Goal: Information Seeking & Learning: Learn about a topic

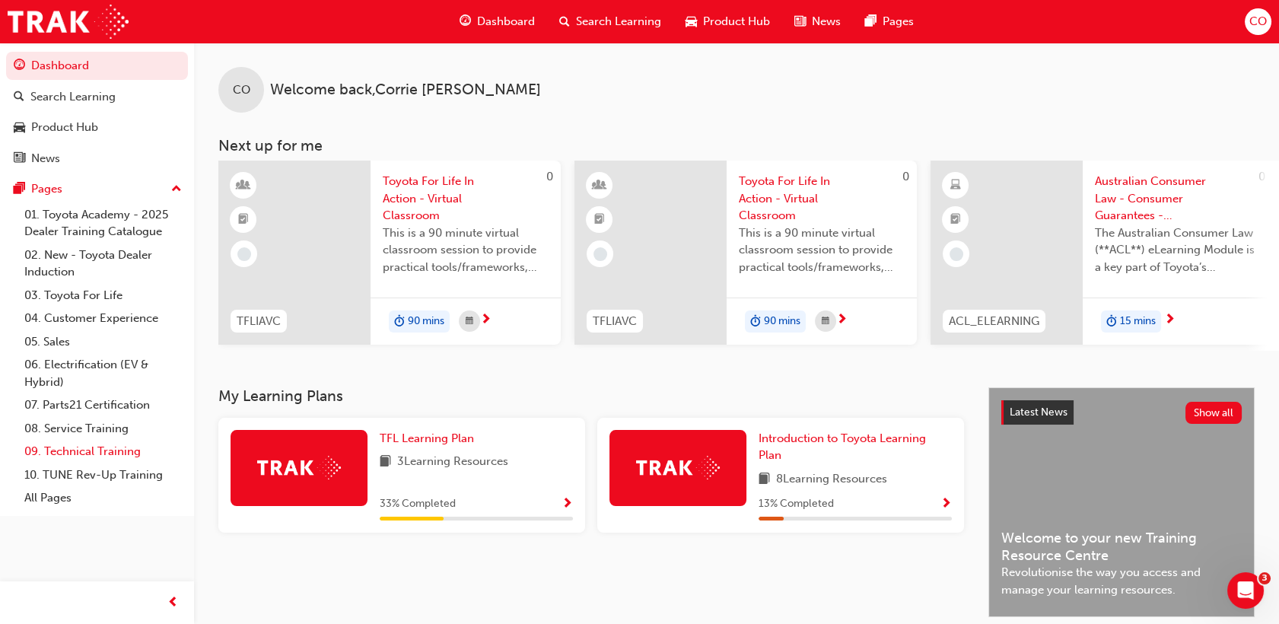
click at [89, 449] on link "09. Technical Training" at bounding box center [103, 452] width 170 height 24
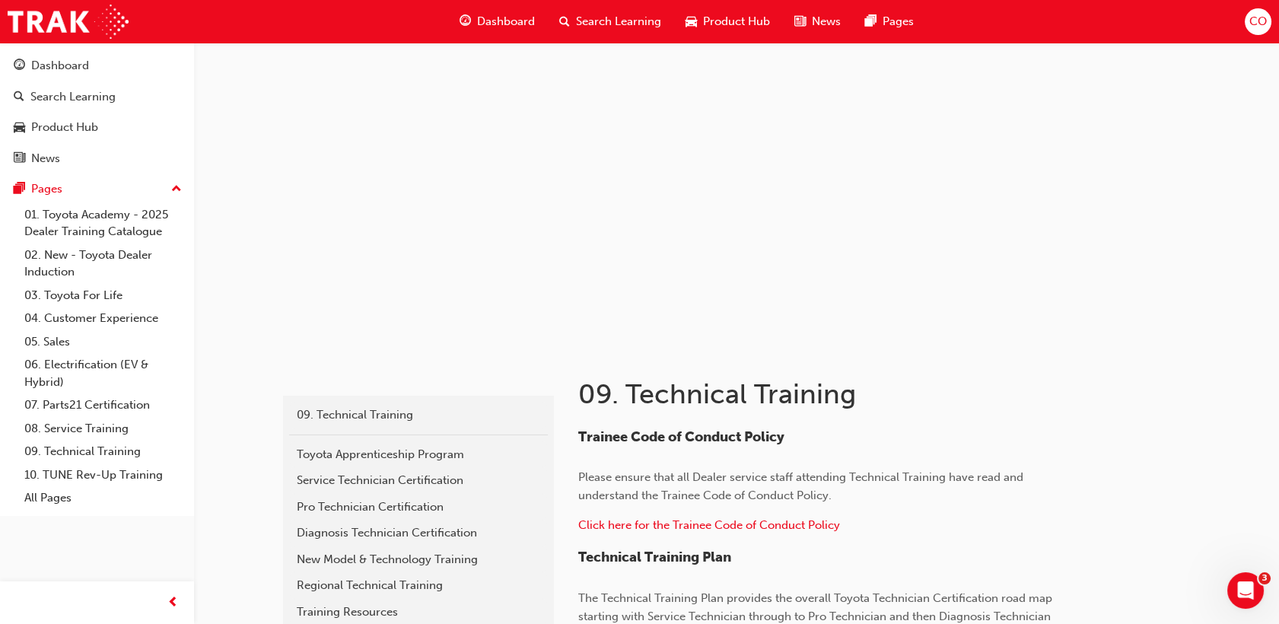
click at [509, 15] on span "Dashboard" at bounding box center [506, 22] width 58 height 18
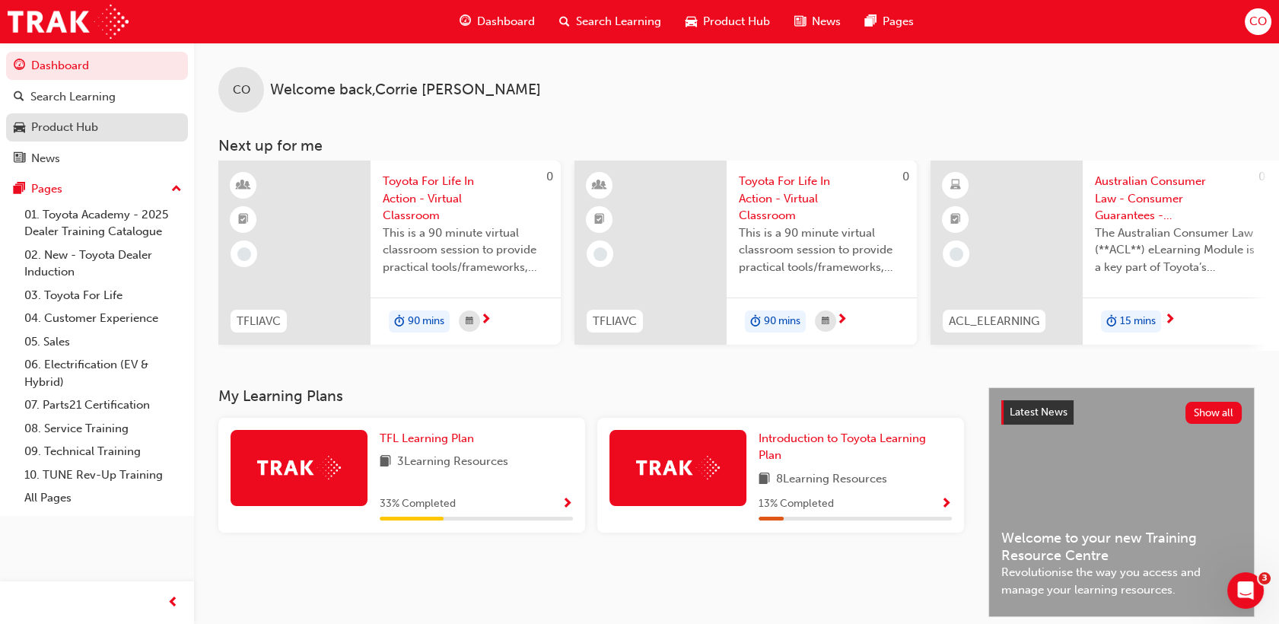
click at [76, 125] on div "Product Hub" at bounding box center [64, 128] width 67 height 18
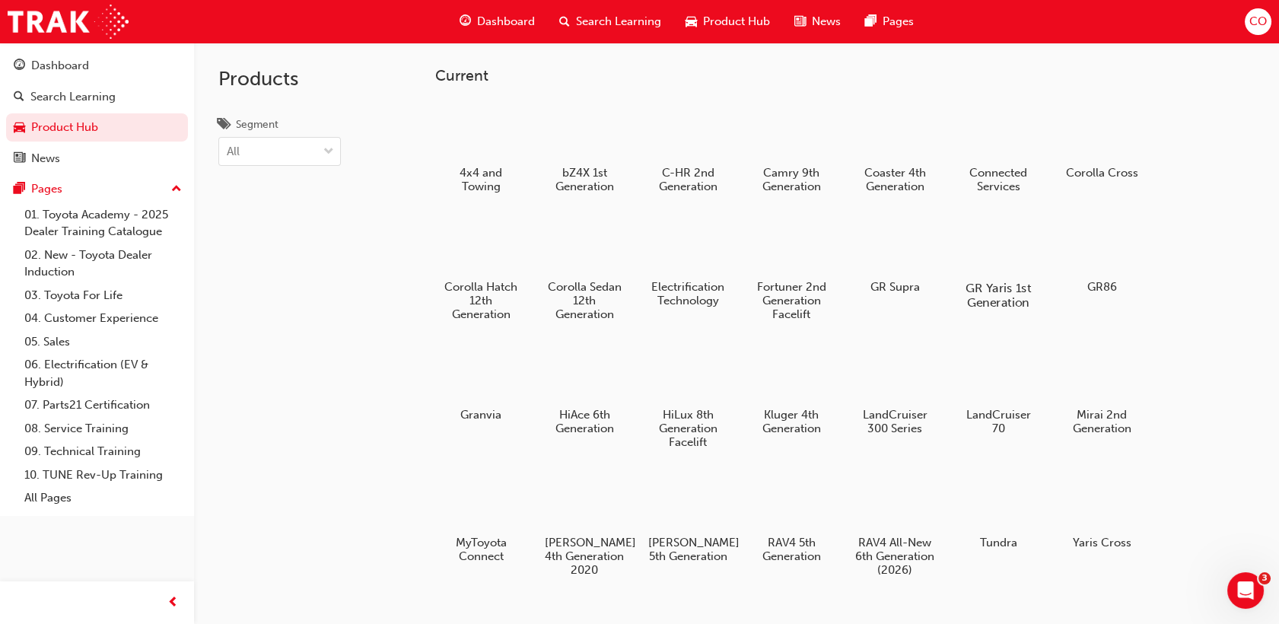
click at [974, 253] on div at bounding box center [999, 244] width 84 height 61
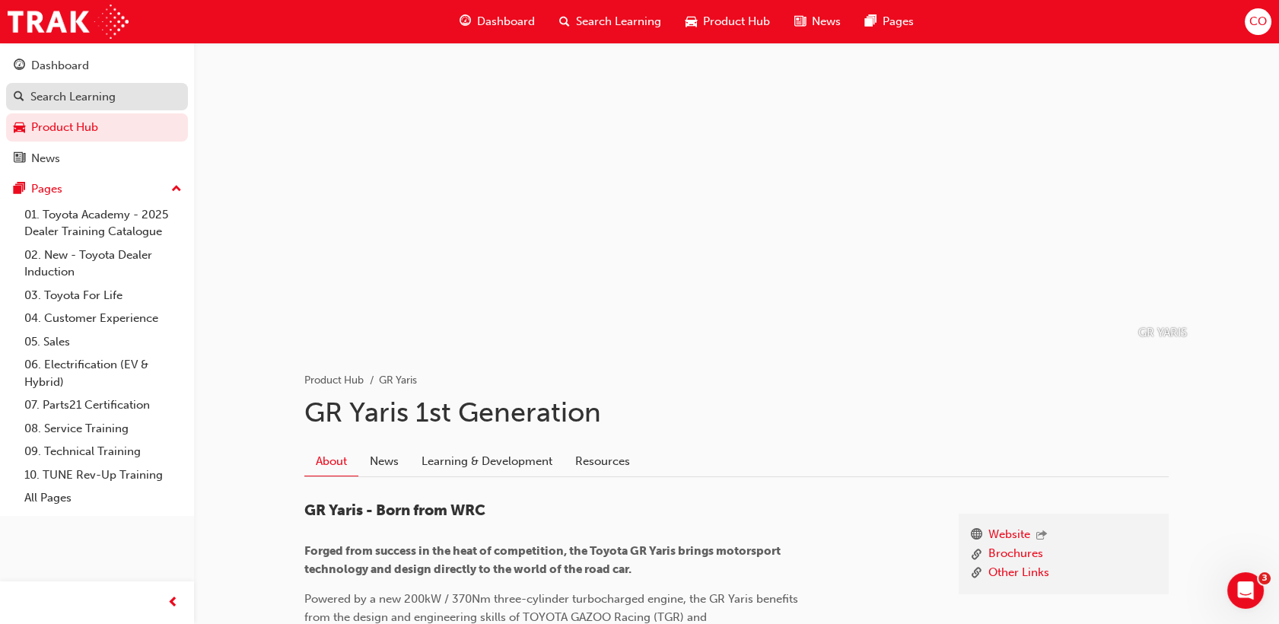
click at [63, 94] on div "Search Learning" at bounding box center [72, 97] width 85 height 18
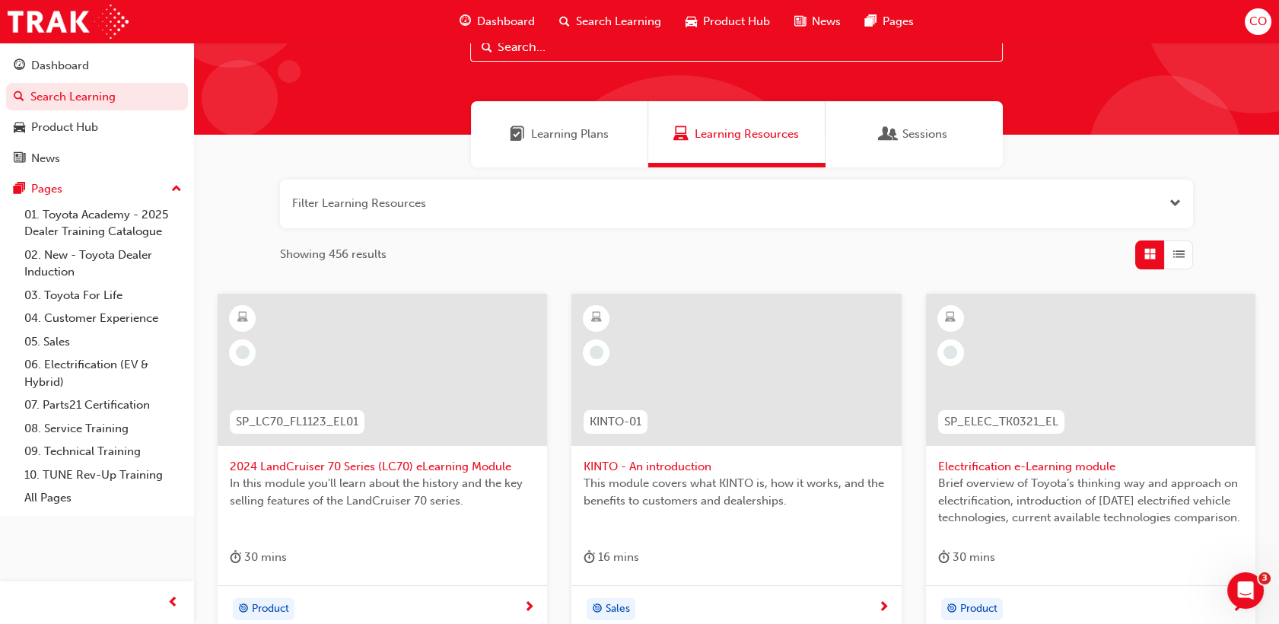
scroll to position [169, 0]
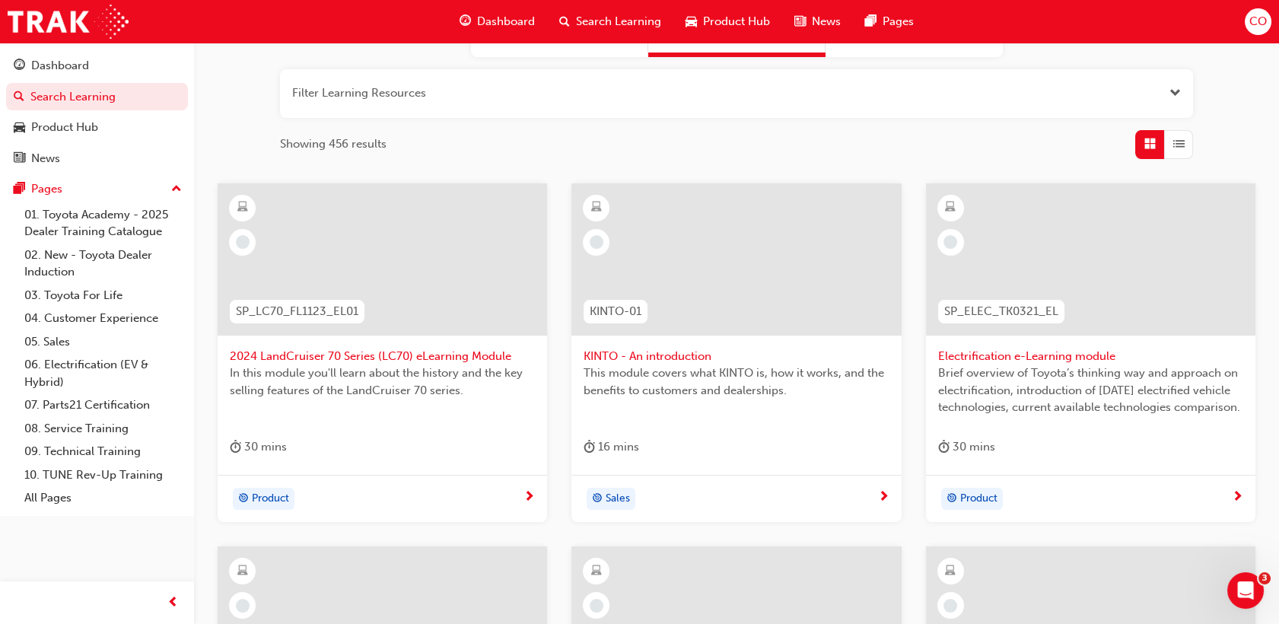
click at [1100, 253] on div at bounding box center [1090, 259] width 329 height 152
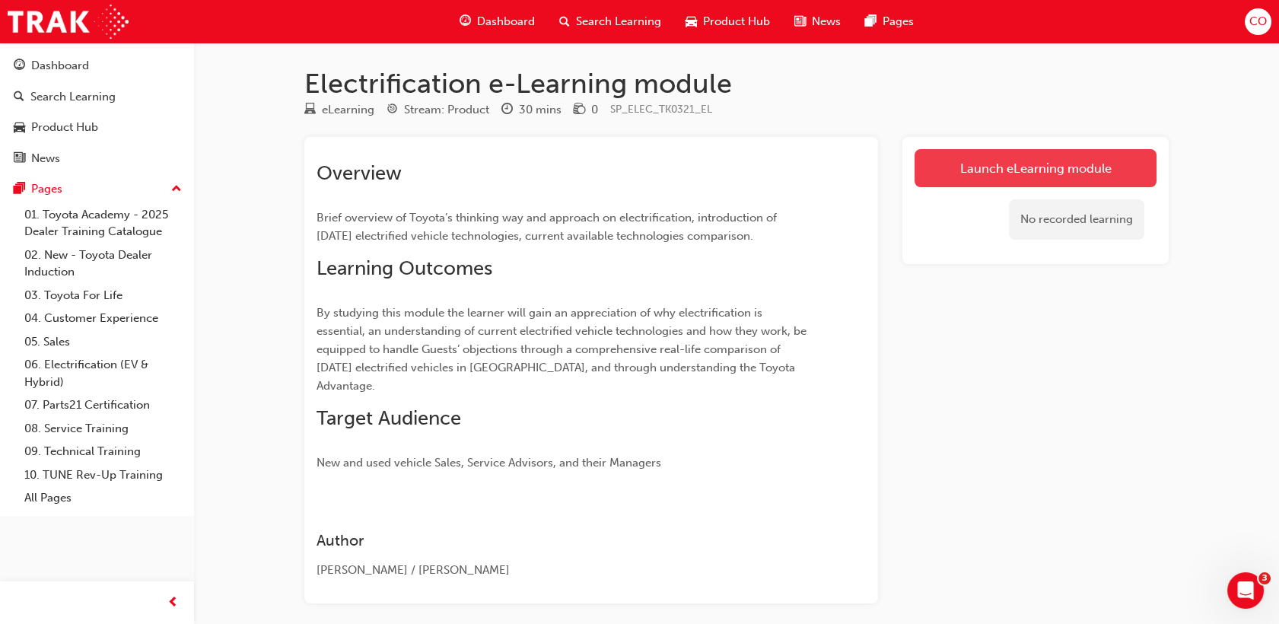
click at [971, 179] on link "Launch eLearning module" at bounding box center [1036, 168] width 242 height 38
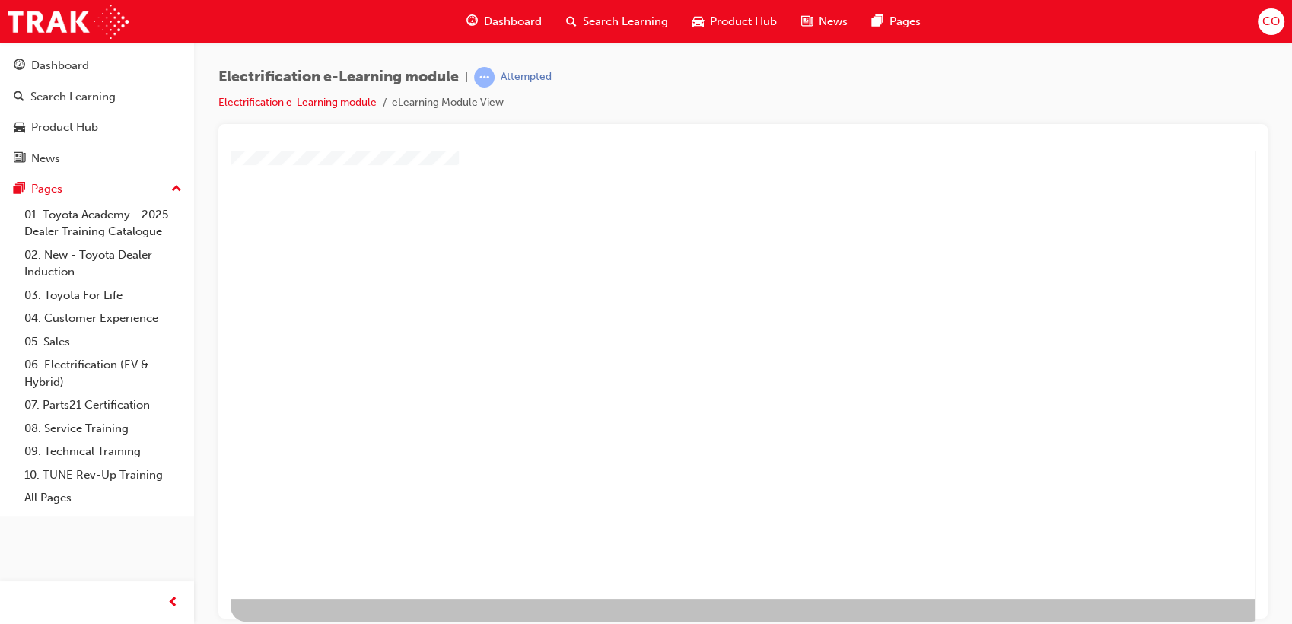
scroll to position [113, 0]
click at [699, 242] on div "play" at bounding box center [699, 242] width 0 height 0
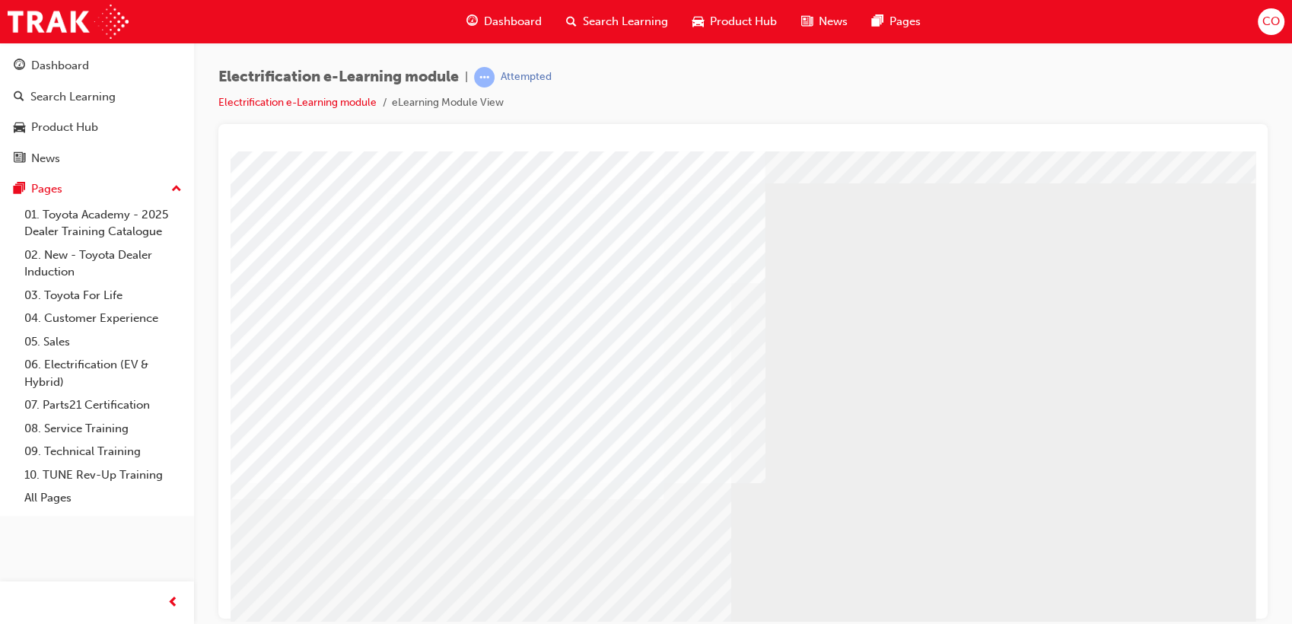
scroll to position [84, 0]
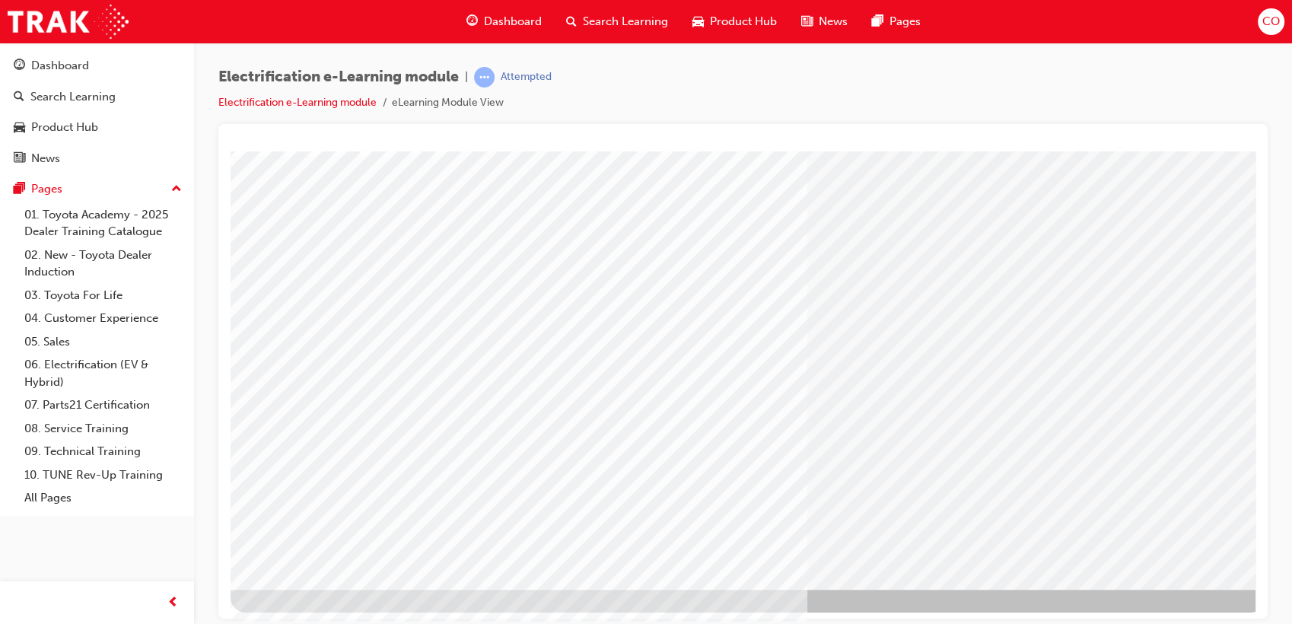
scroll to position [113, 0]
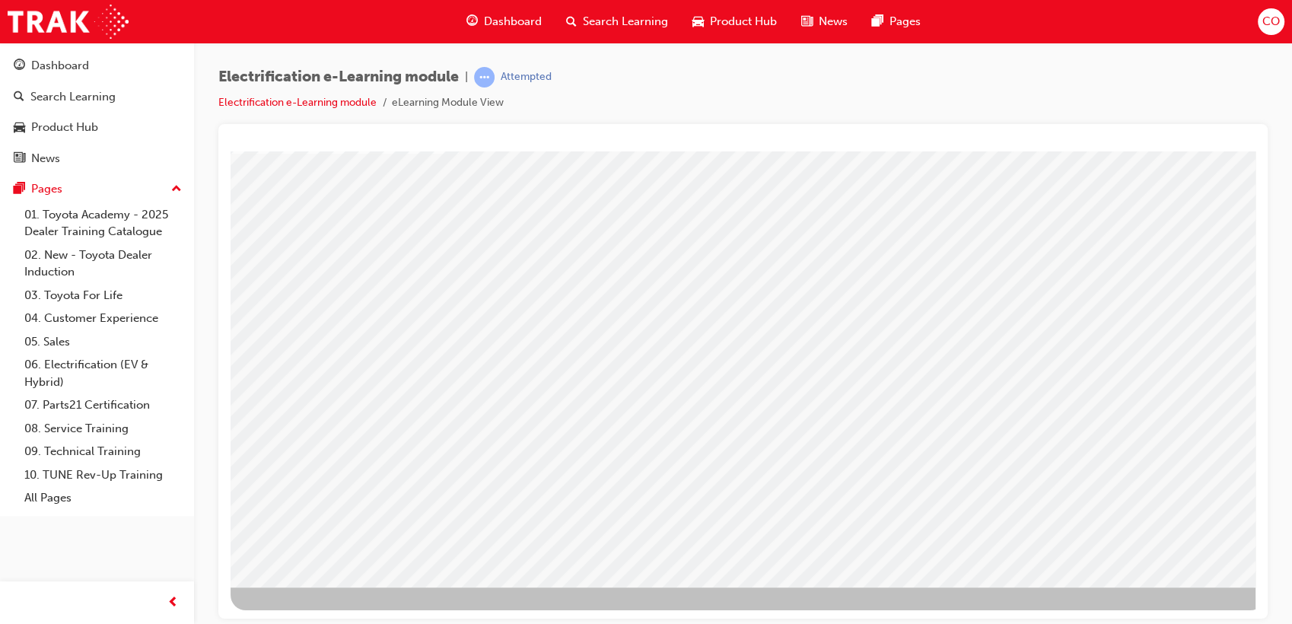
scroll to position [113, 0]
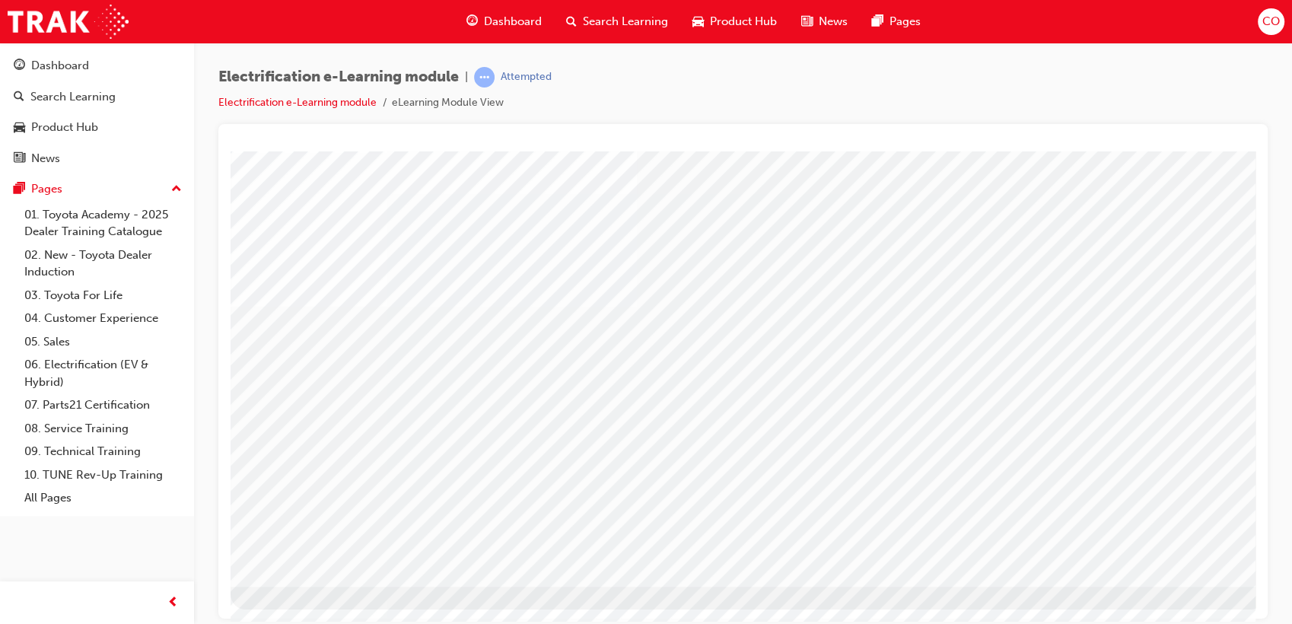
scroll to position [0, 0]
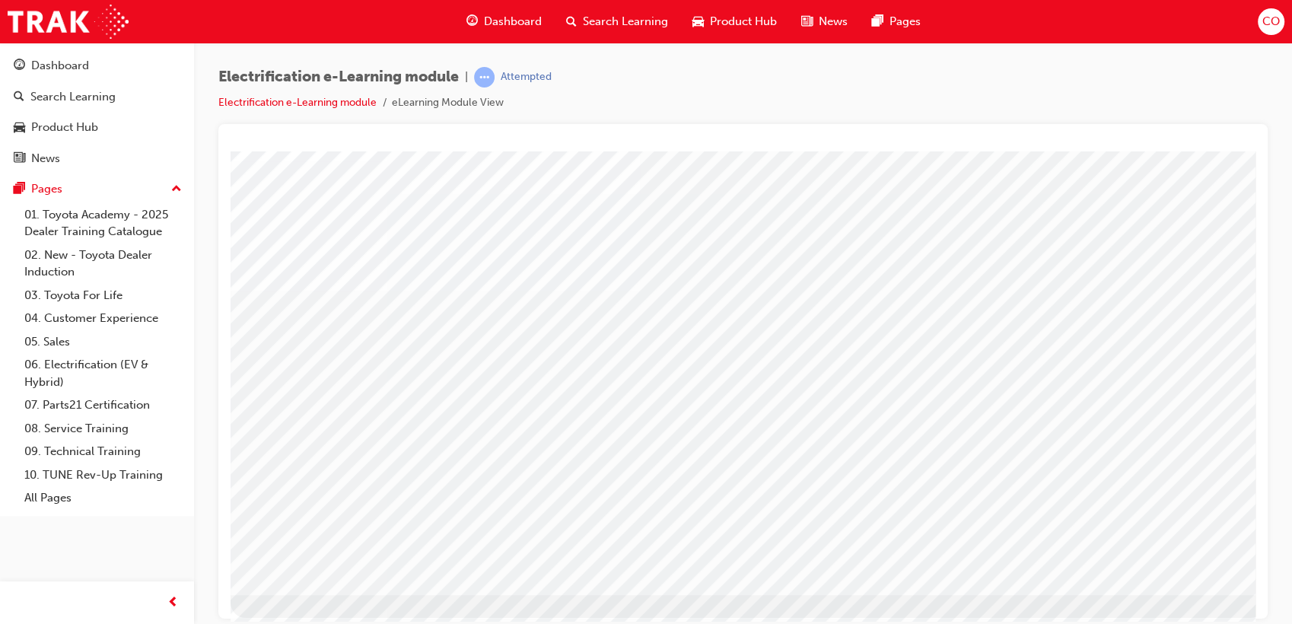
scroll to position [113, 0]
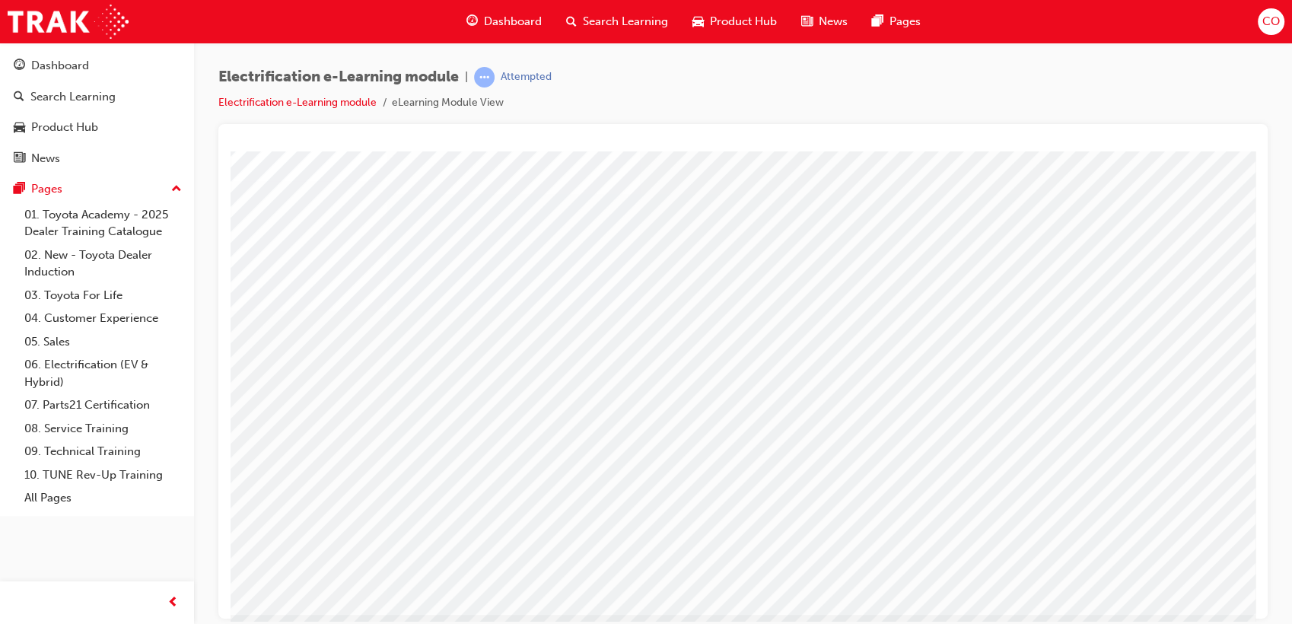
scroll to position [113, 0]
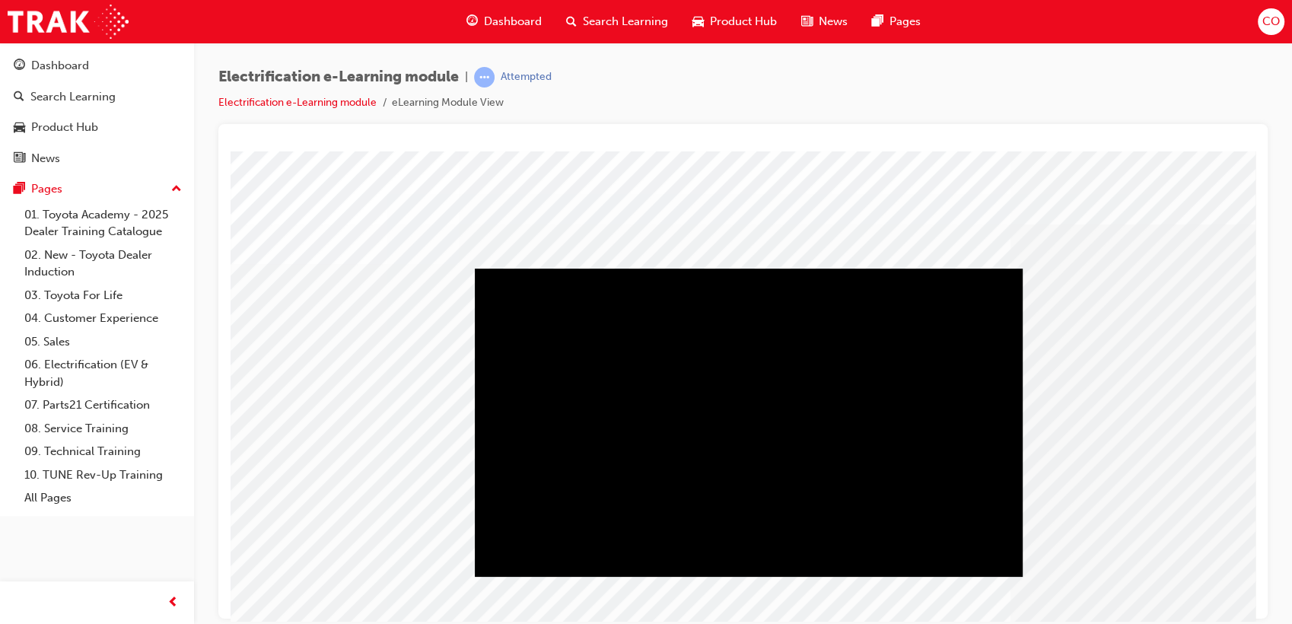
scroll to position [0, 0]
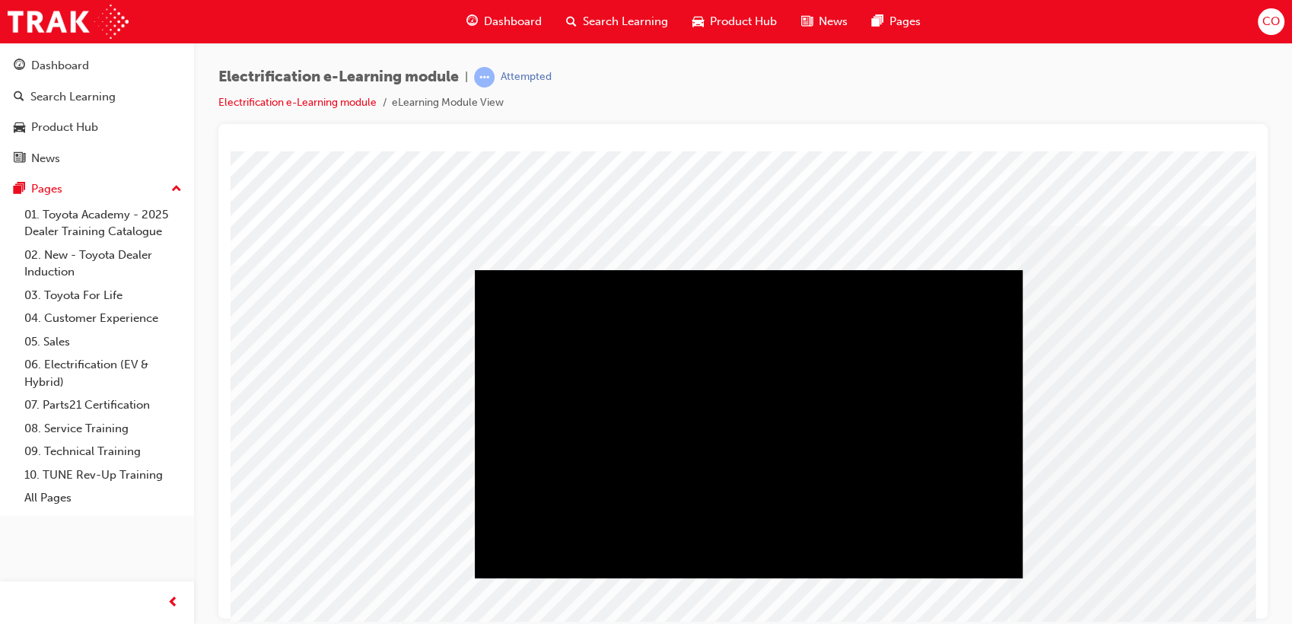
click at [898, 269] on div "Play" at bounding box center [749, 269] width 548 height 0
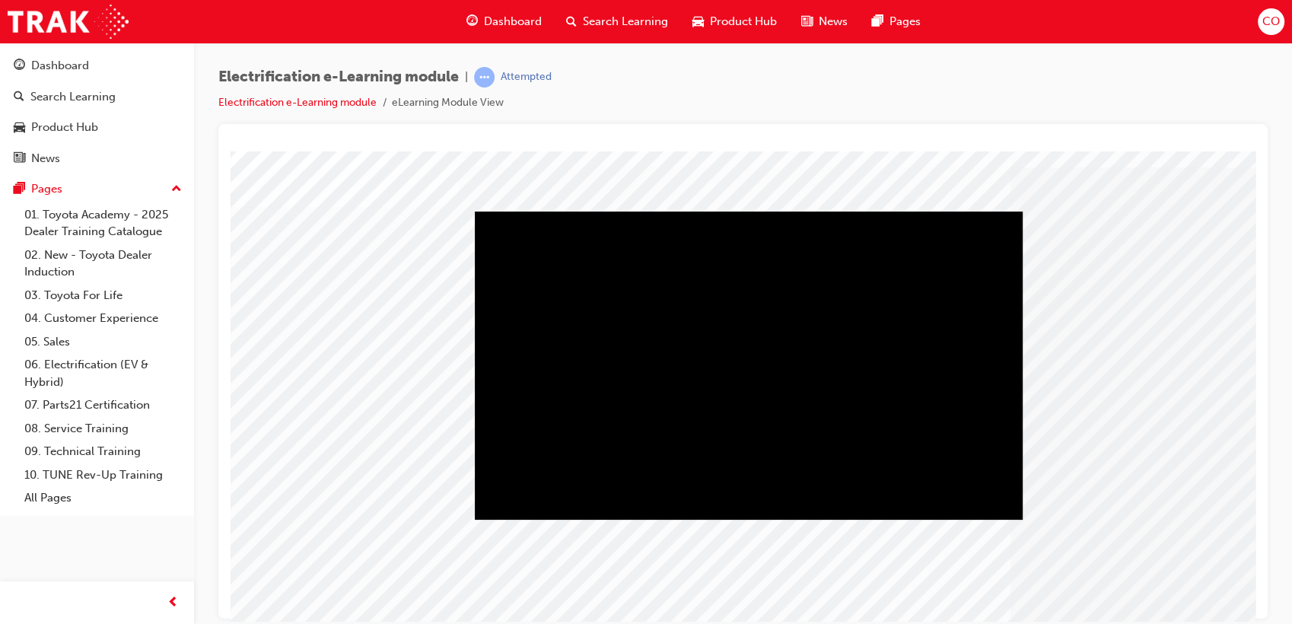
scroll to position [113, 0]
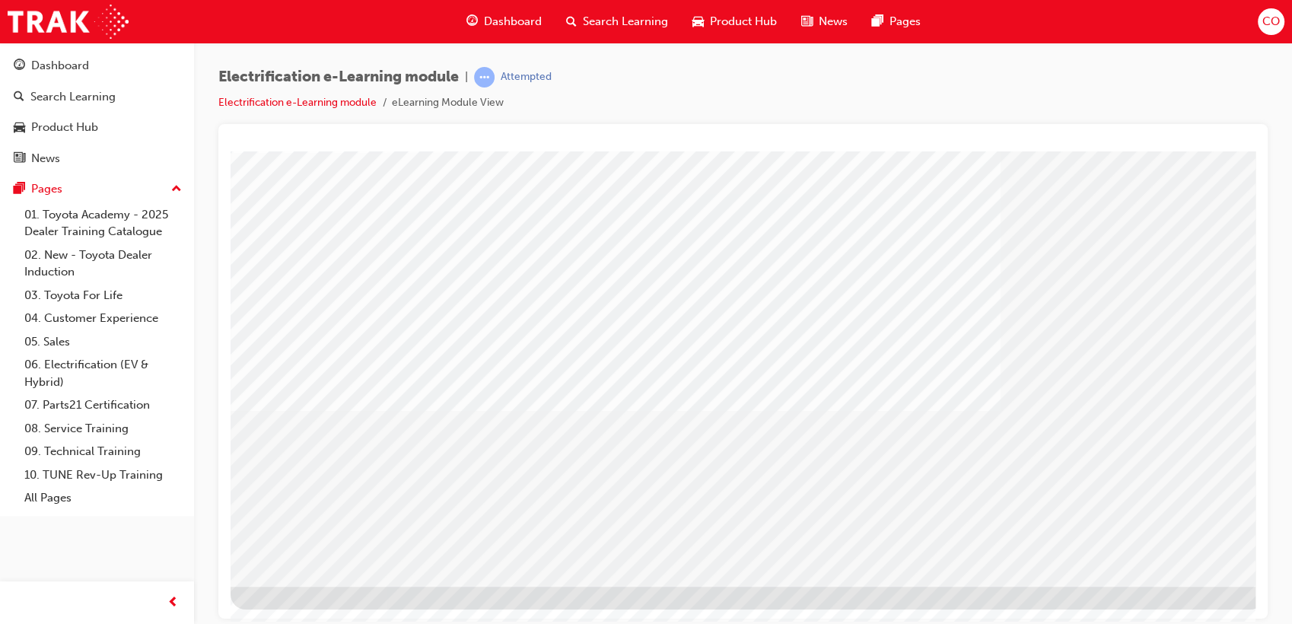
scroll to position [0, 0]
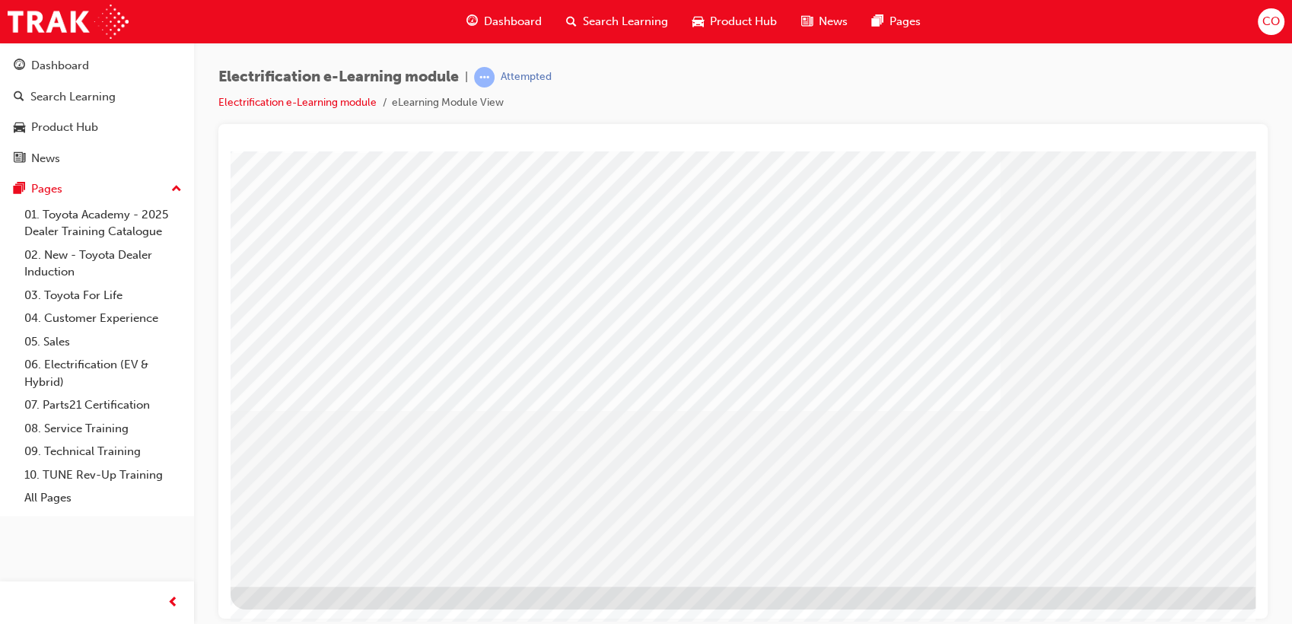
drag, startPoint x: 1053, startPoint y: 377, endPoint x: 1065, endPoint y: 369, distance: 14.4
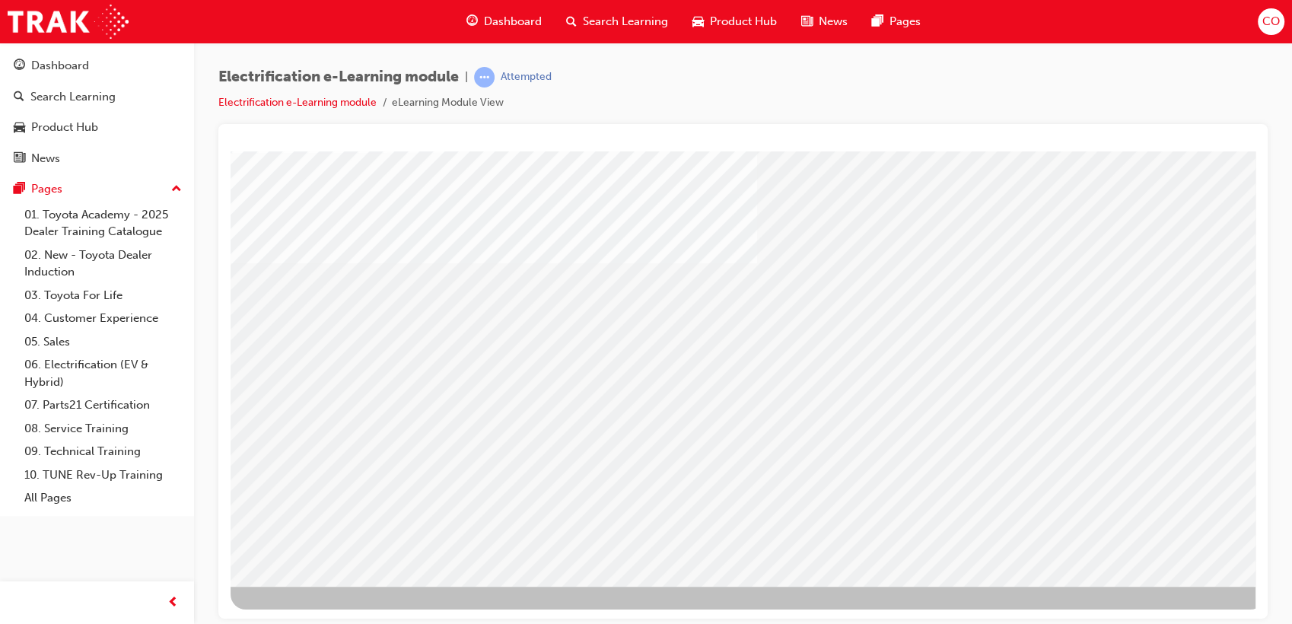
scroll to position [0, 0]
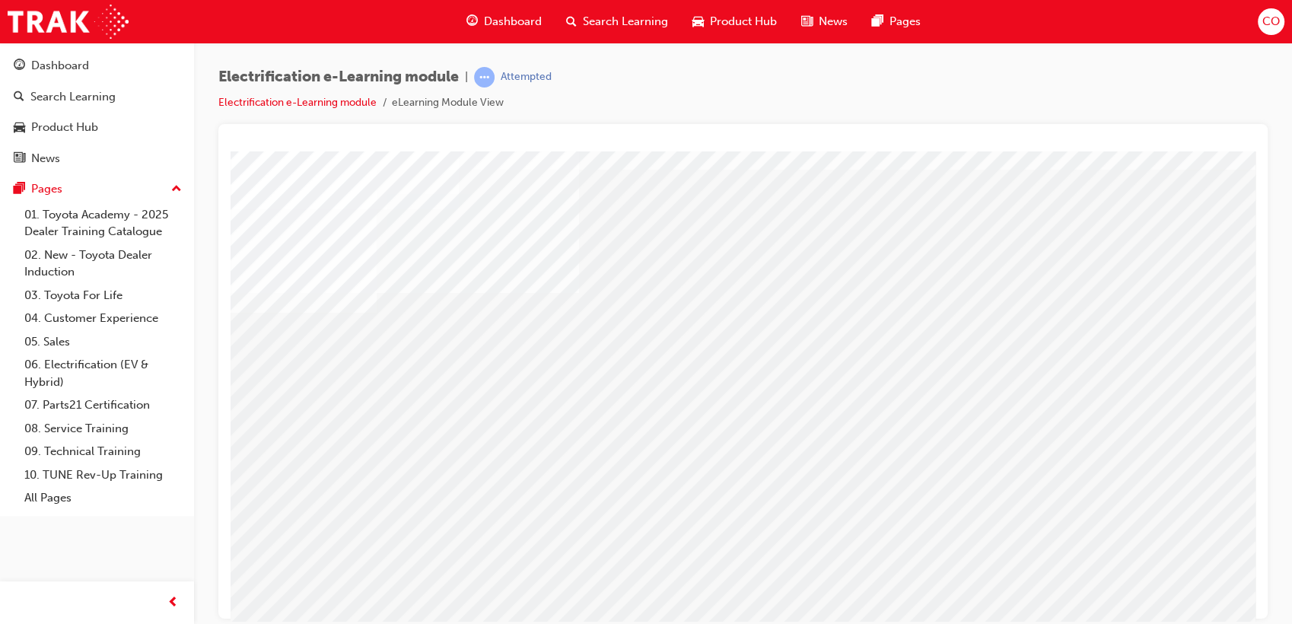
scroll to position [113, 0]
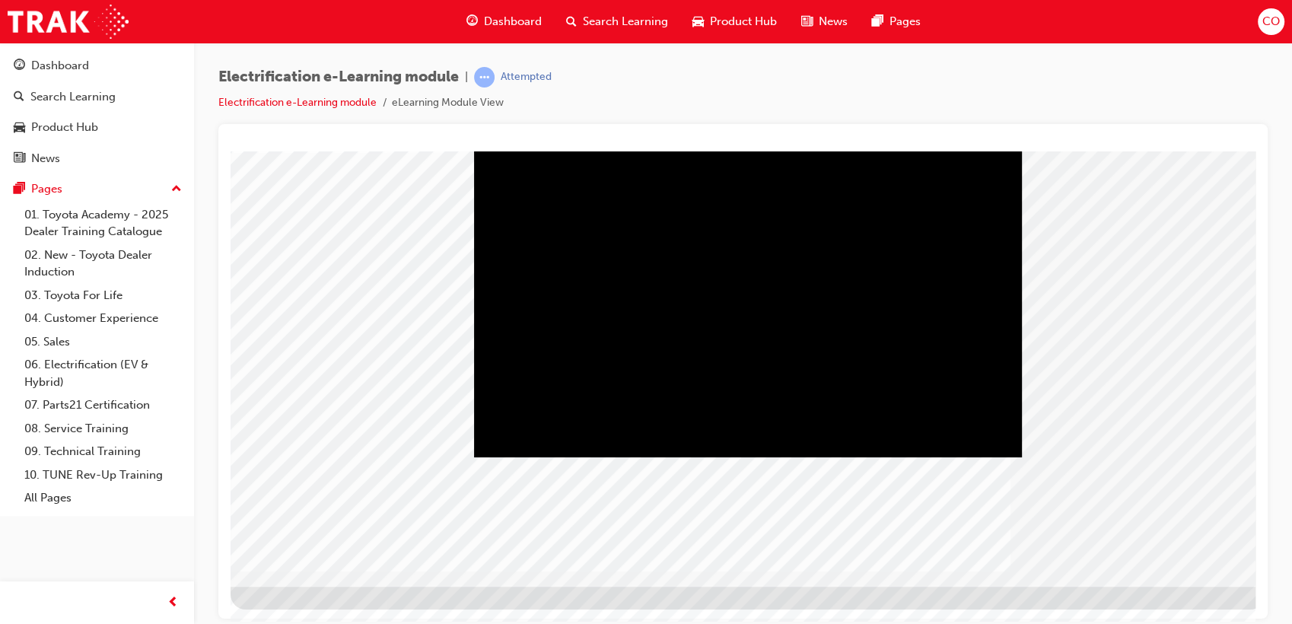
scroll to position [0, 0]
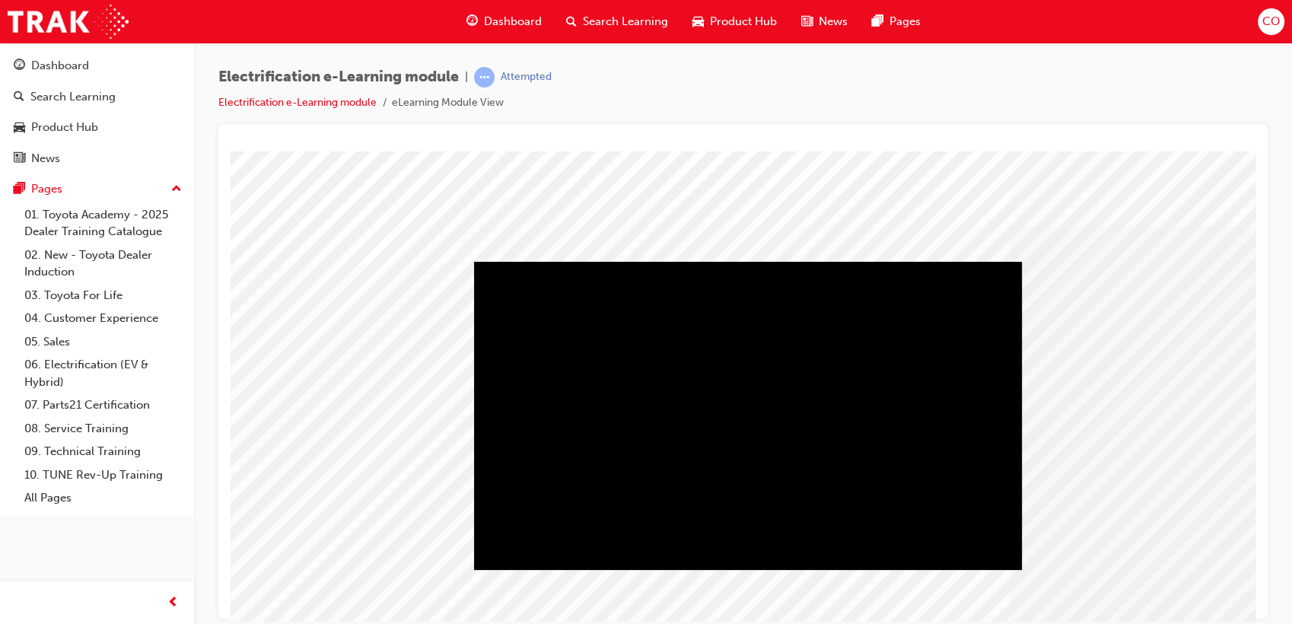
click at [887, 261] on div "Play" at bounding box center [748, 261] width 548 height 0
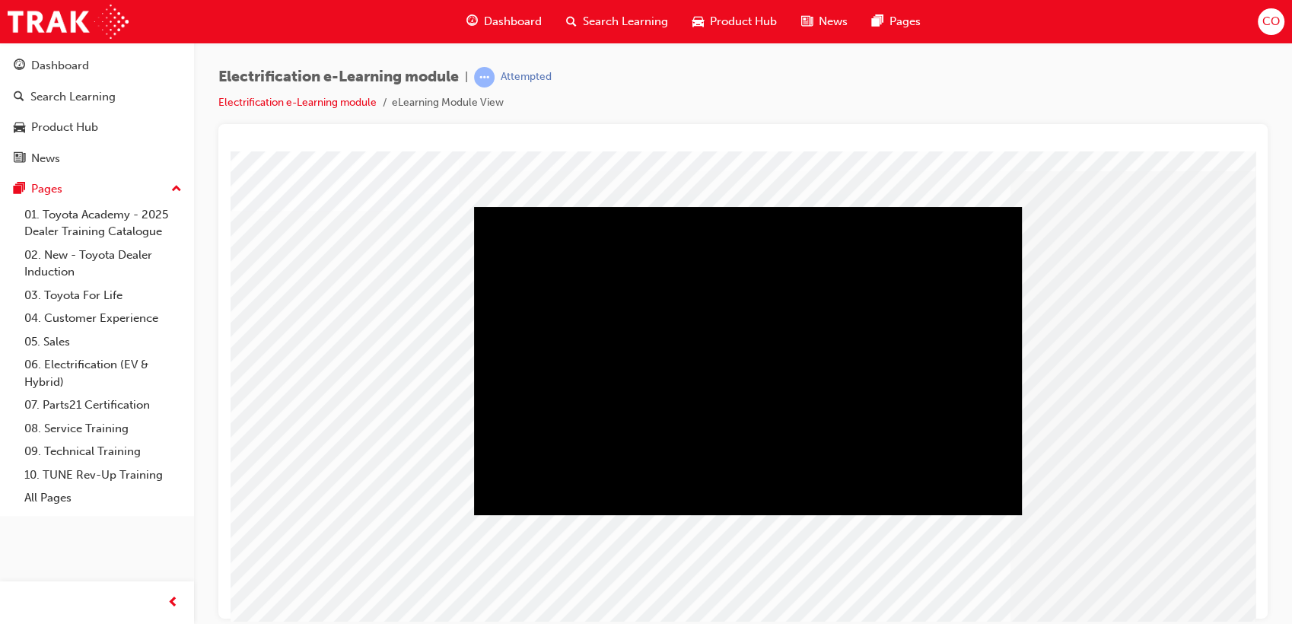
scroll to position [84, 0]
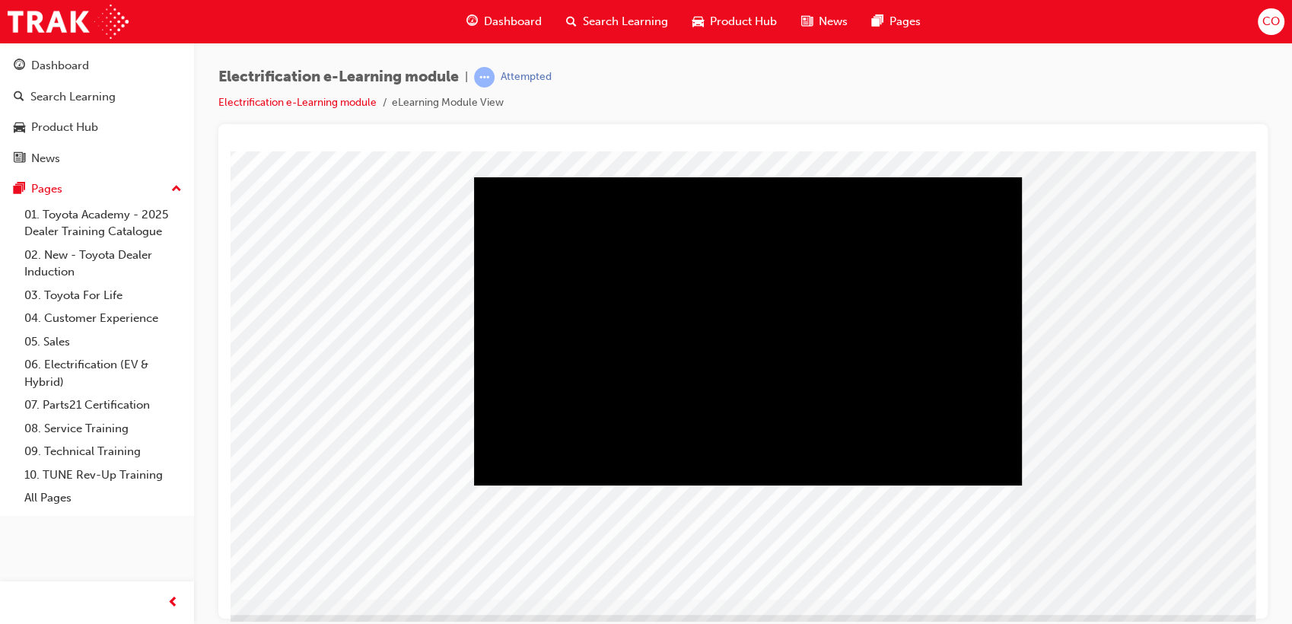
click at [794, 177] on div "Play" at bounding box center [748, 177] width 548 height 0
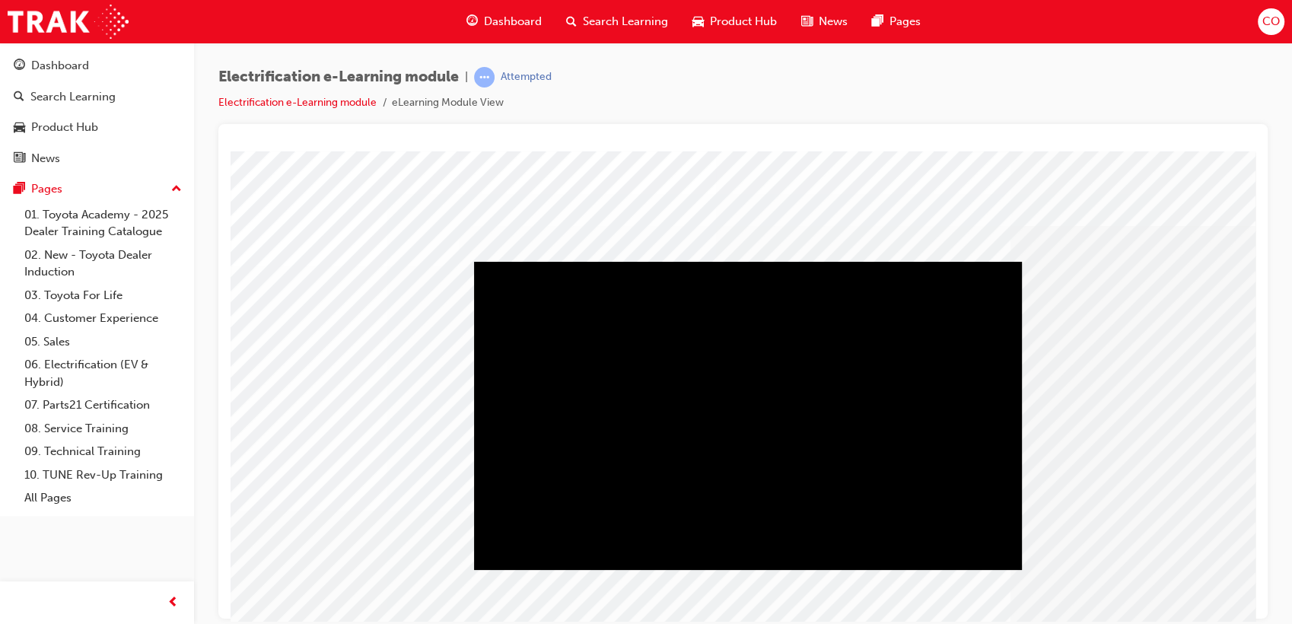
click at [783, 261] on div "Play" at bounding box center [748, 261] width 548 height 0
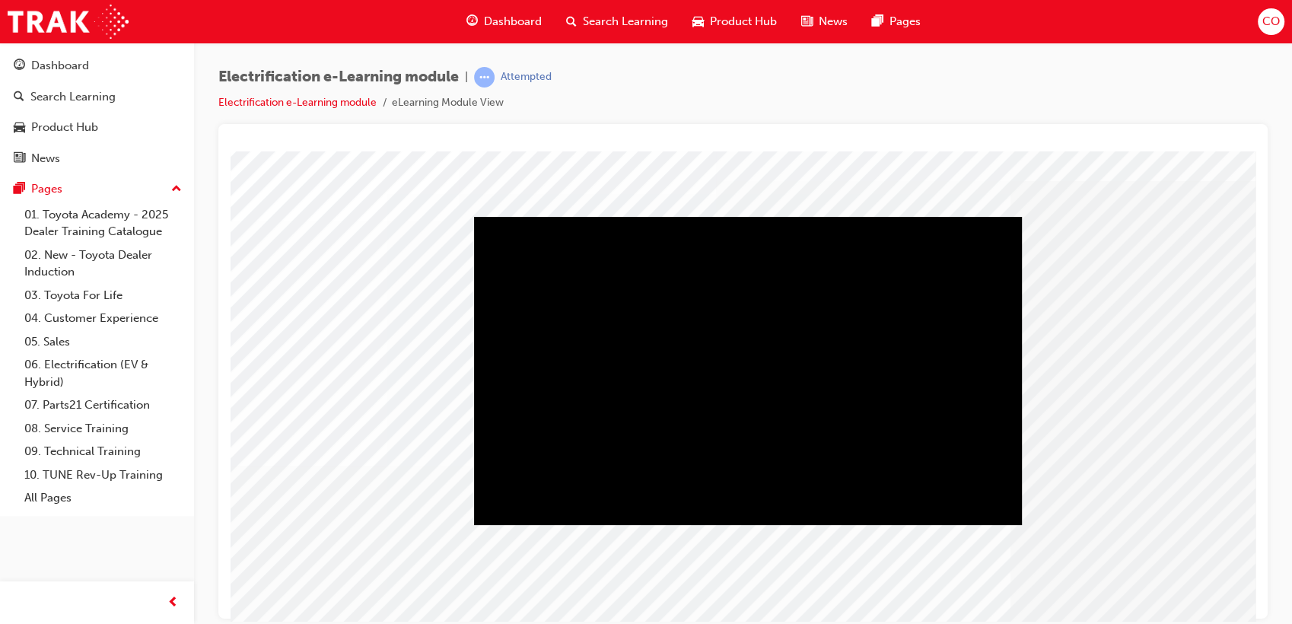
scroll to position [113, 0]
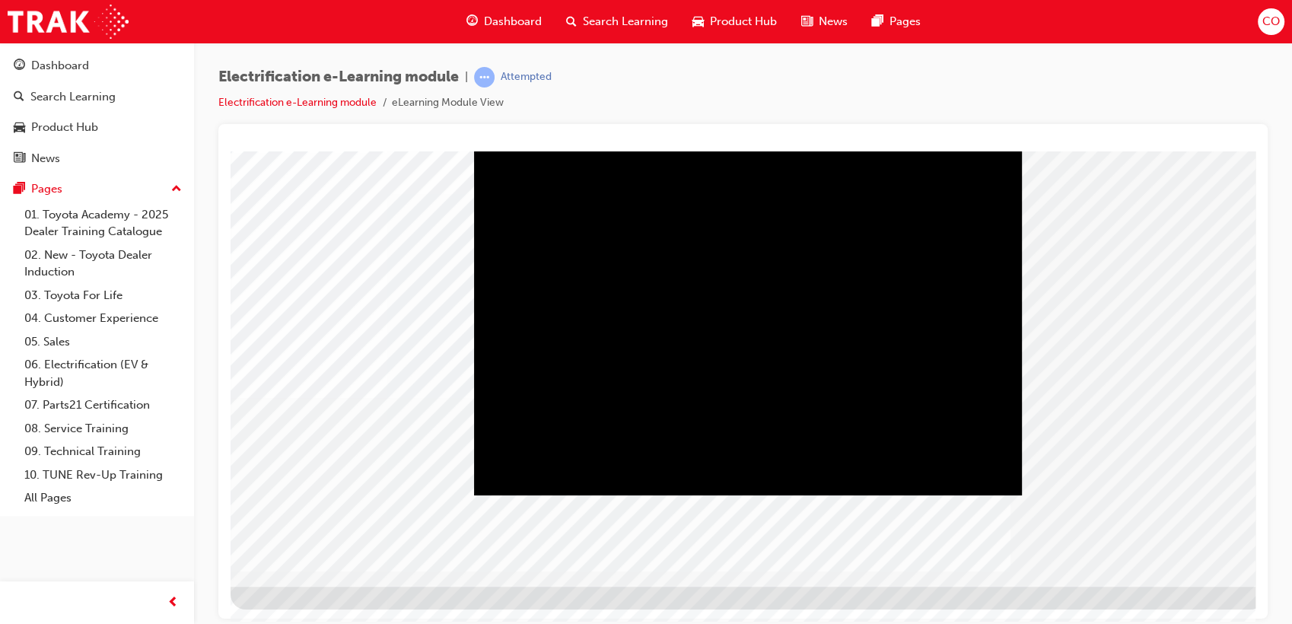
scroll to position [0, 0]
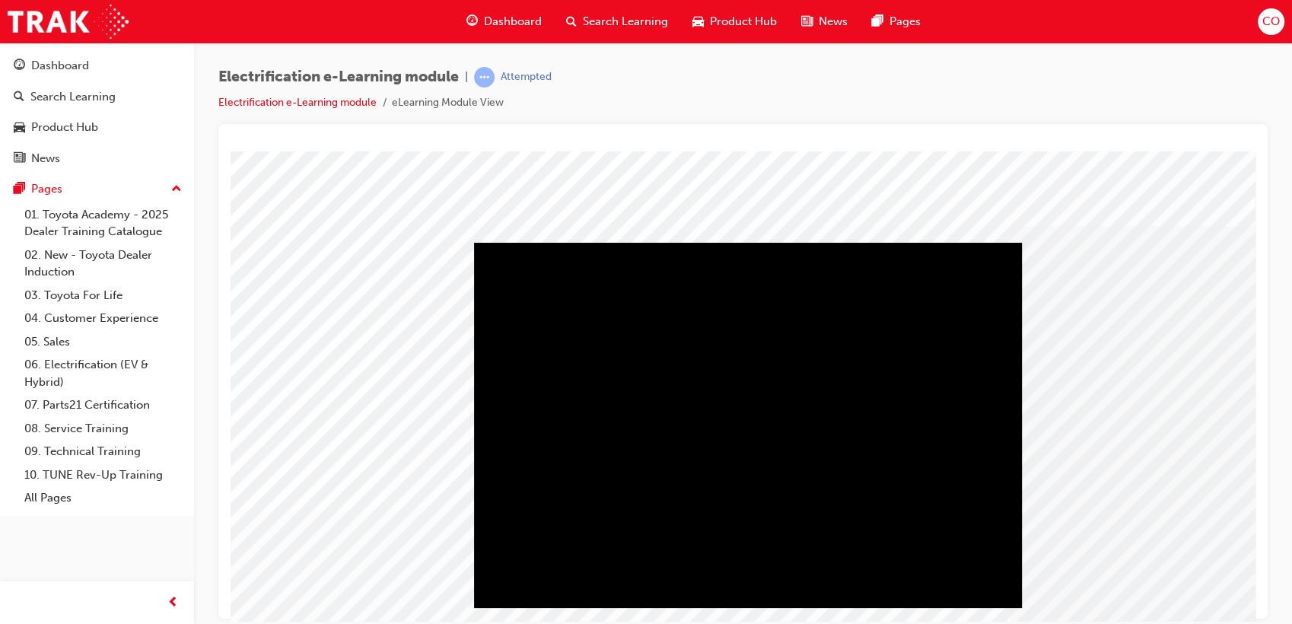
click at [751, 242] on div "Play" at bounding box center [748, 242] width 548 height 0
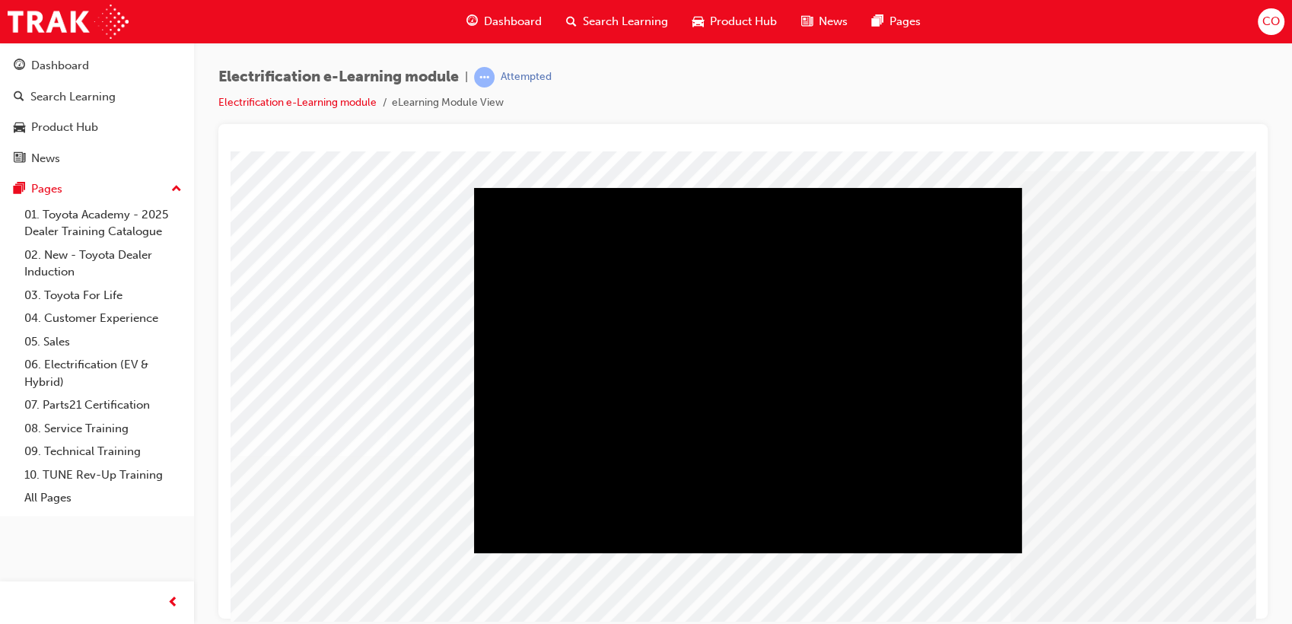
scroll to position [113, 0]
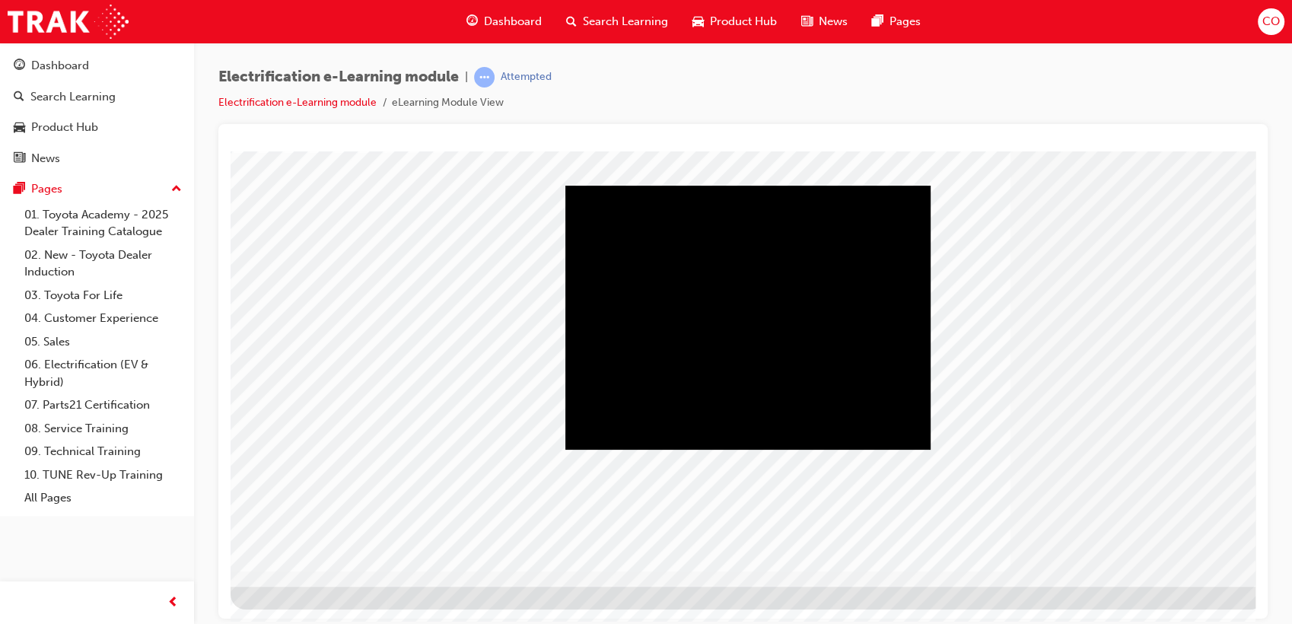
scroll to position [0, 0]
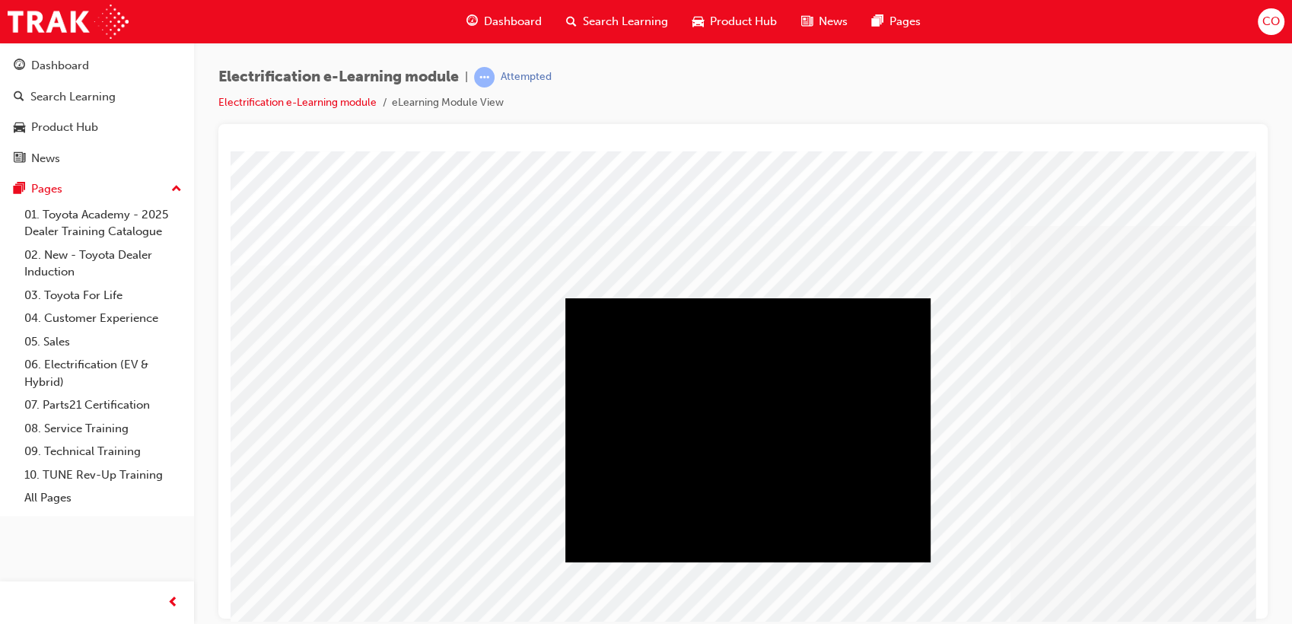
click at [855, 298] on div "Play" at bounding box center [747, 298] width 365 height 0
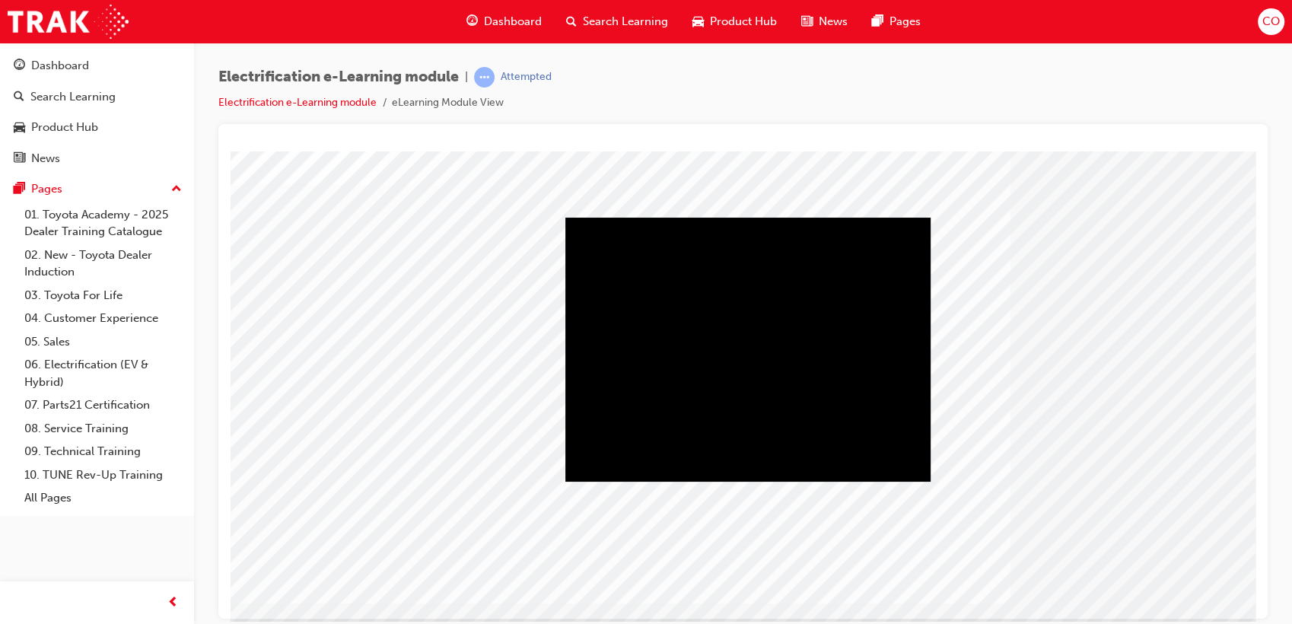
scroll to position [113, 0]
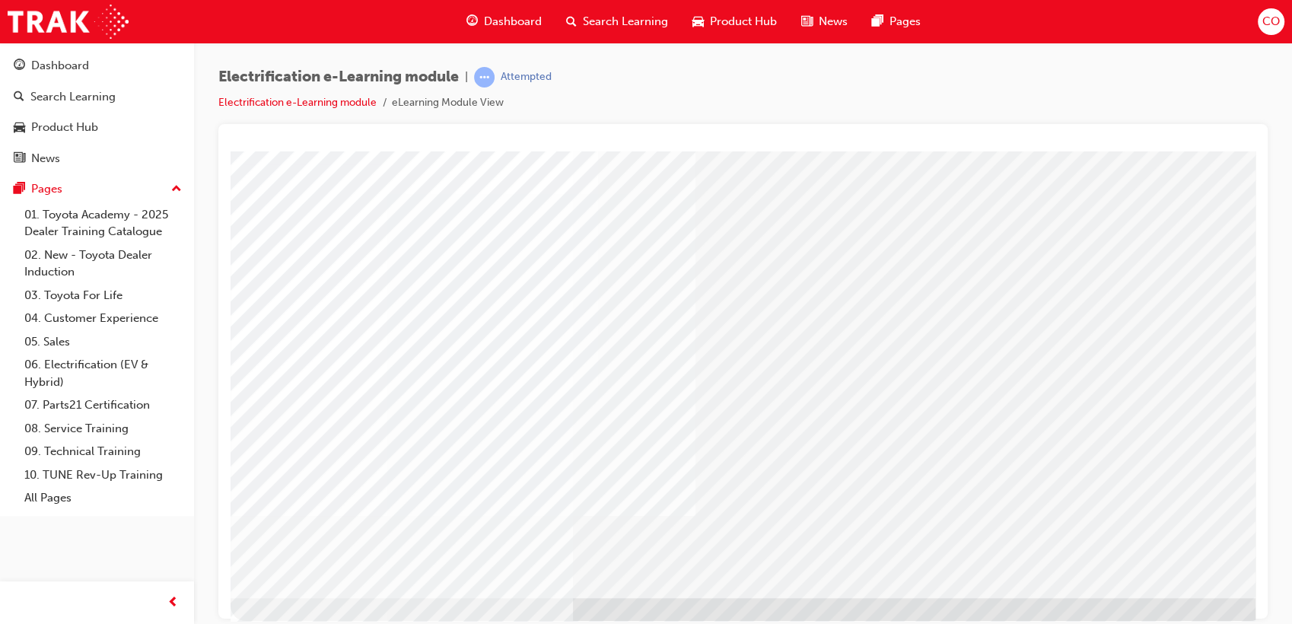
scroll to position [113, 0]
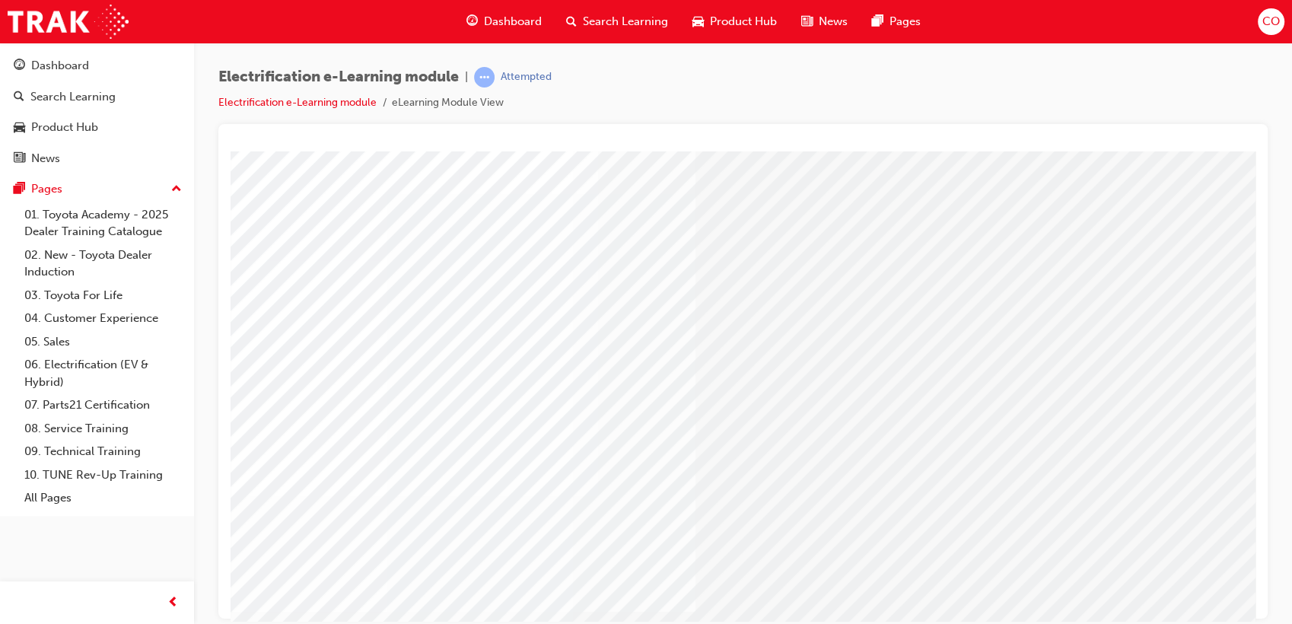
scroll to position [0, 0]
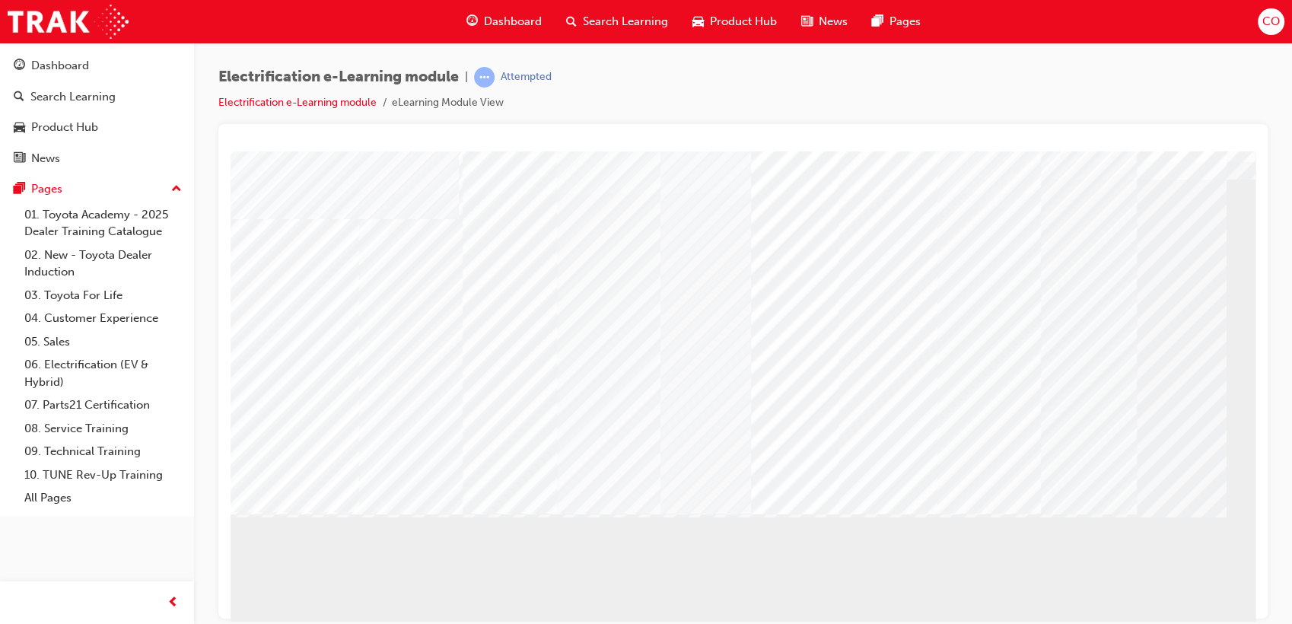
scroll to position [84, 0]
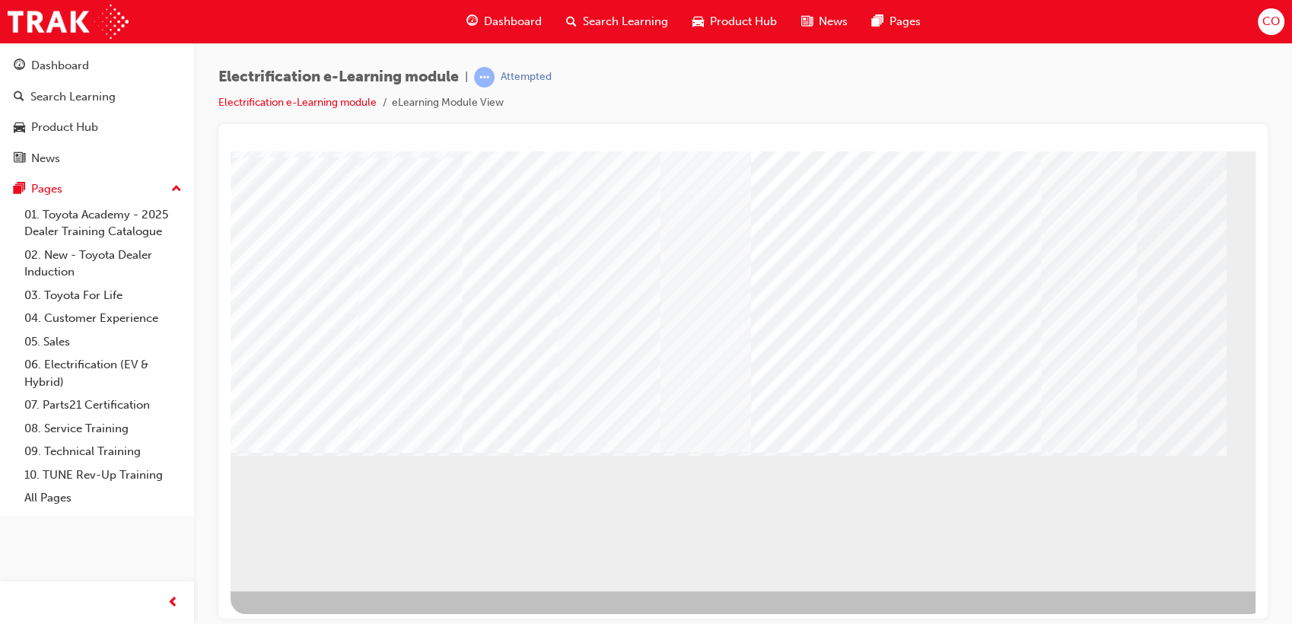
scroll to position [113, 0]
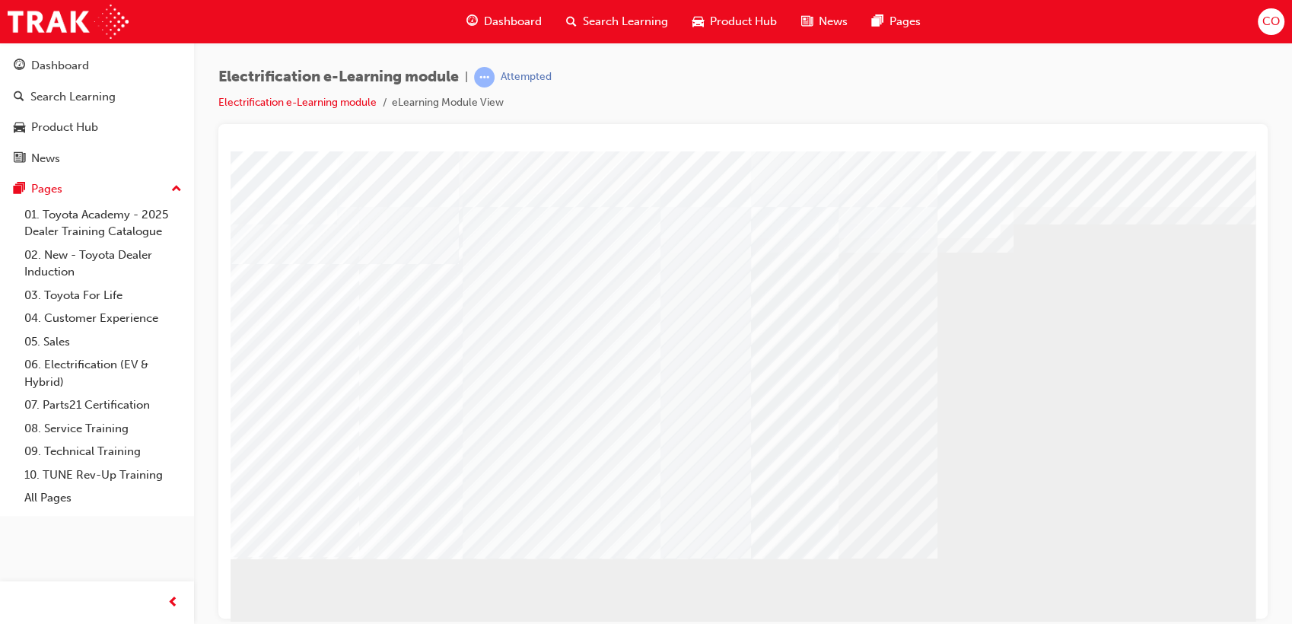
scroll to position [0, 0]
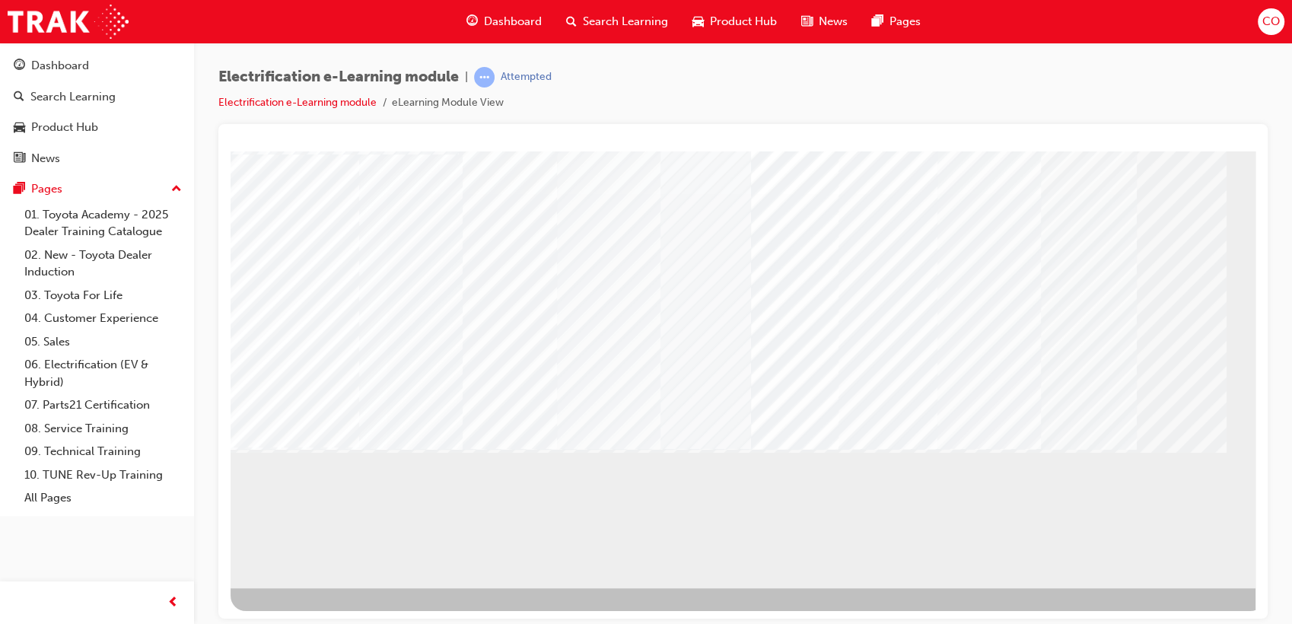
scroll to position [113, 0]
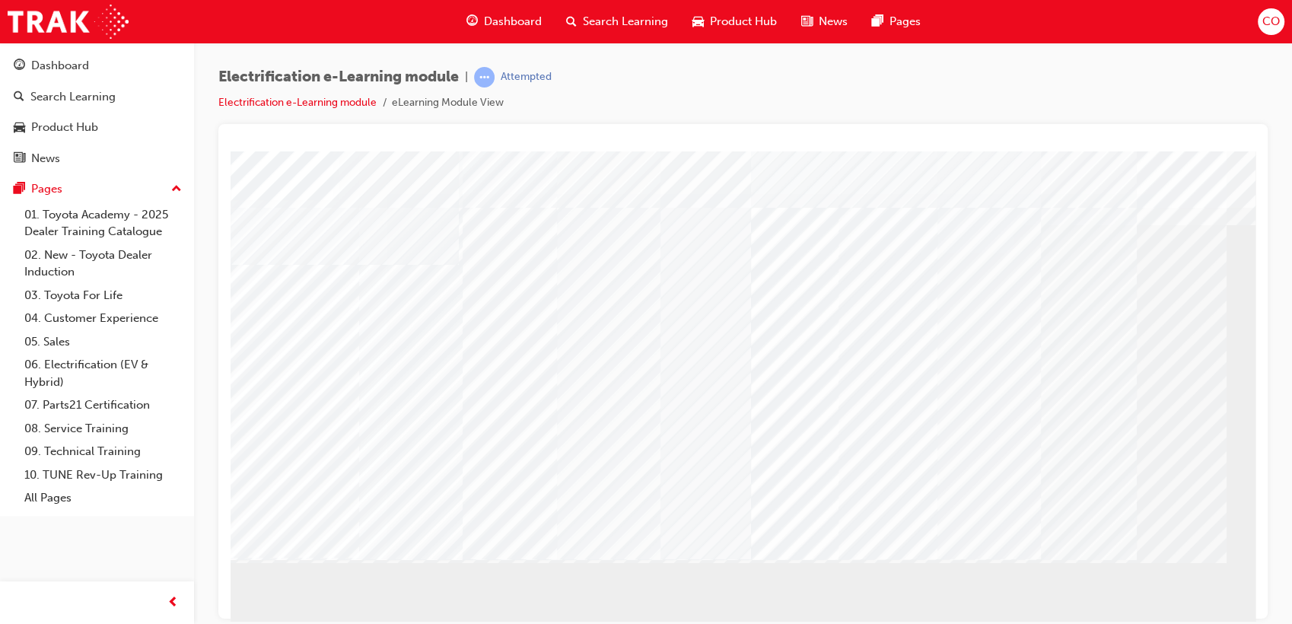
scroll to position [0, 0]
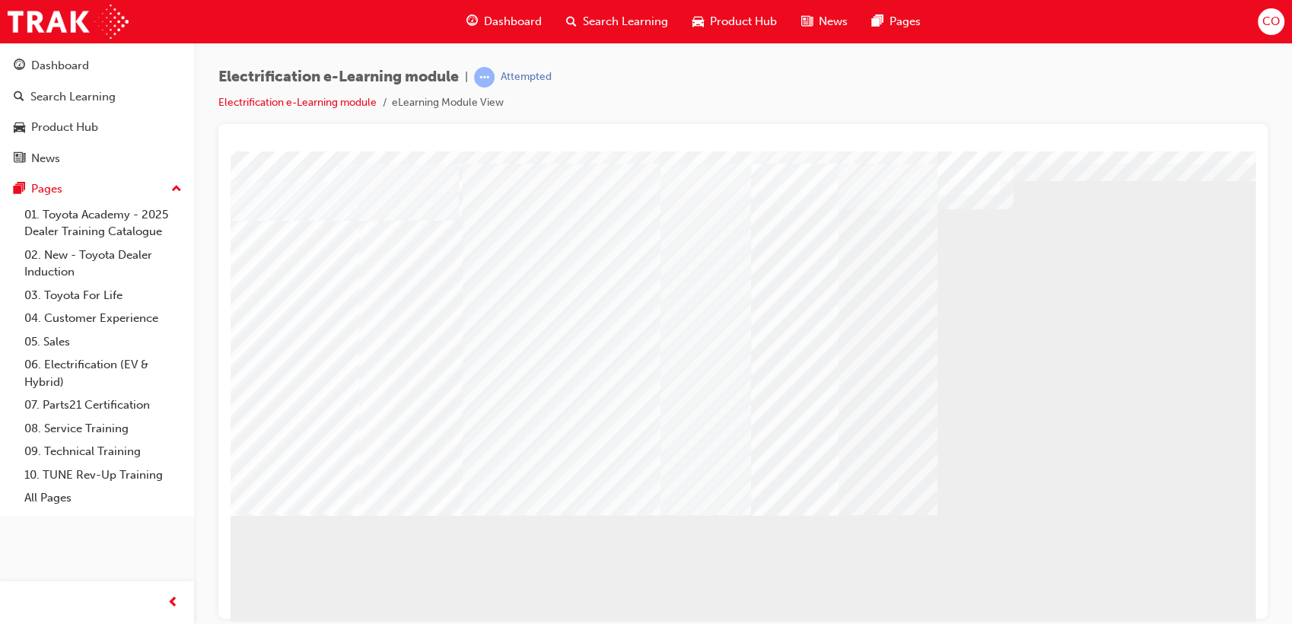
scroll to position [84, 0]
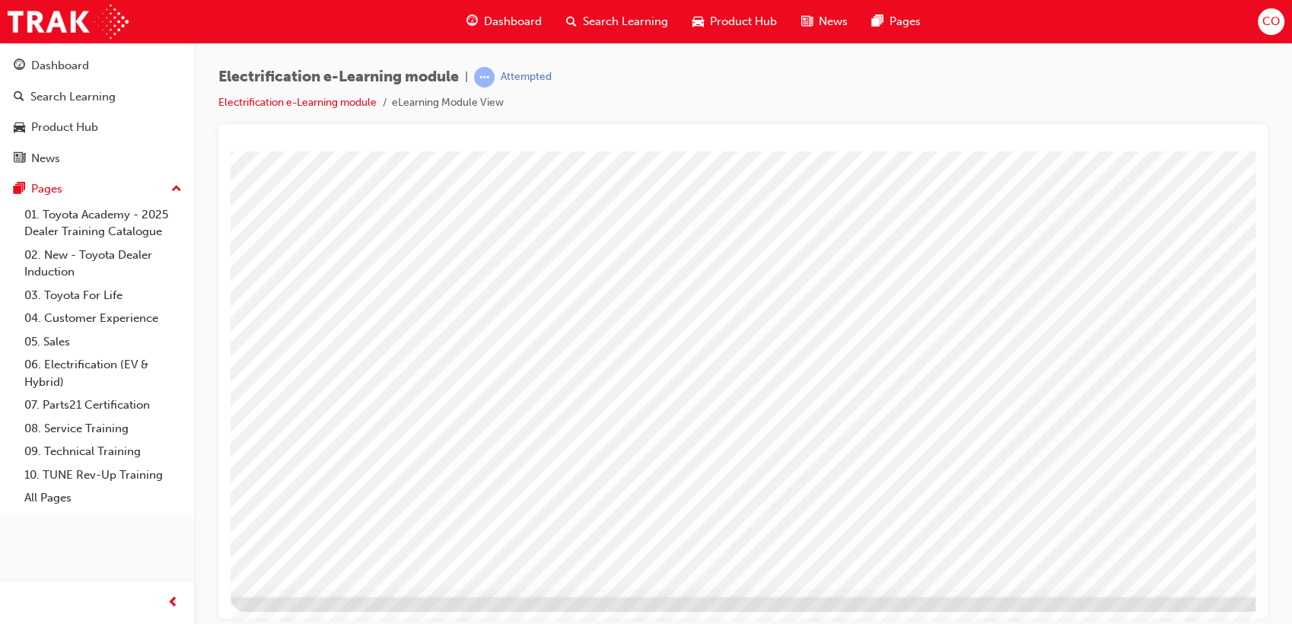
scroll to position [113, 0]
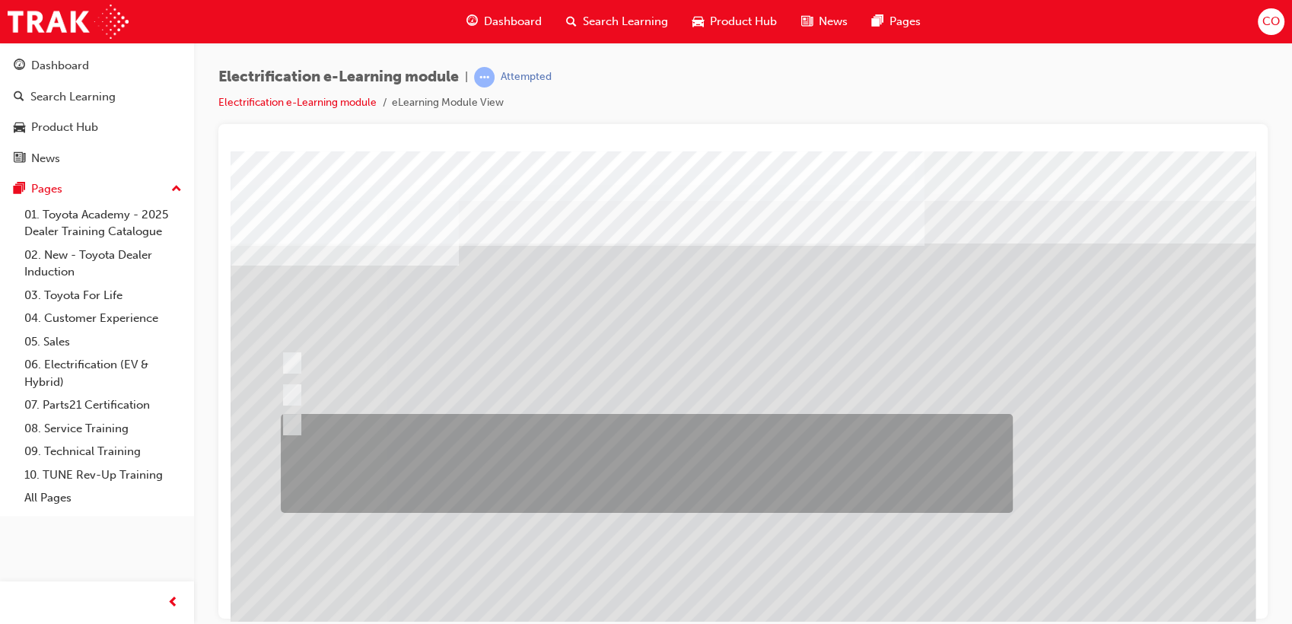
click at [849, 447] on div at bounding box center [643, 463] width 732 height 99
radio input "true"
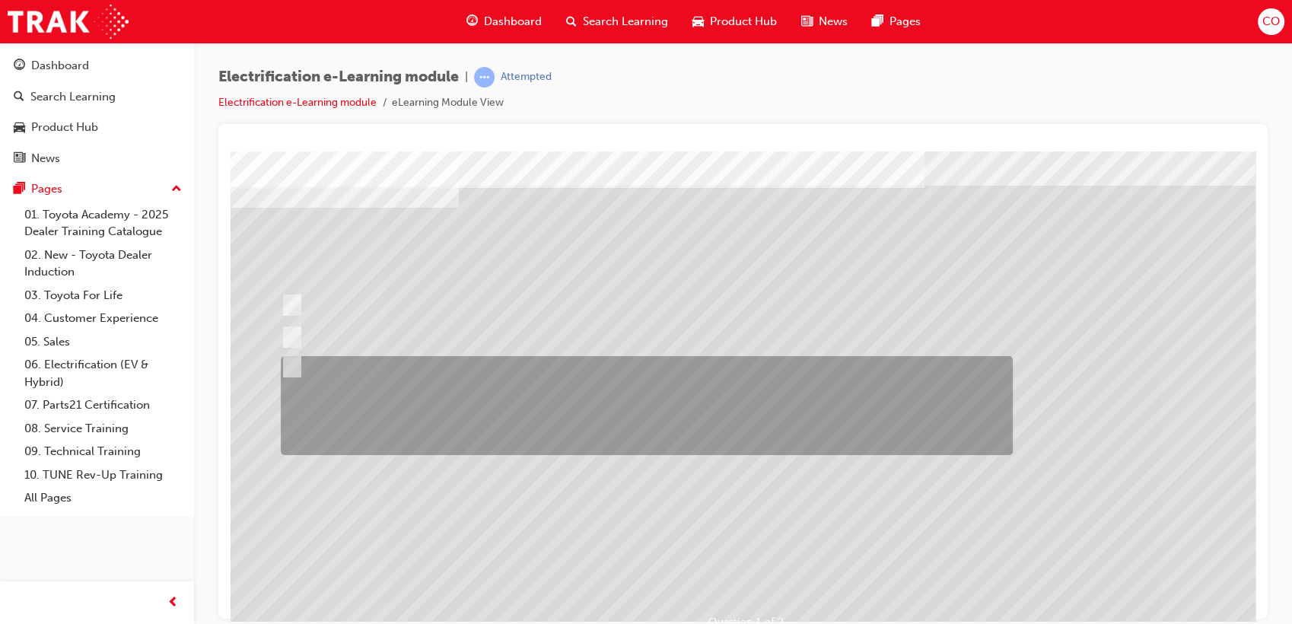
scroll to position [113, 0]
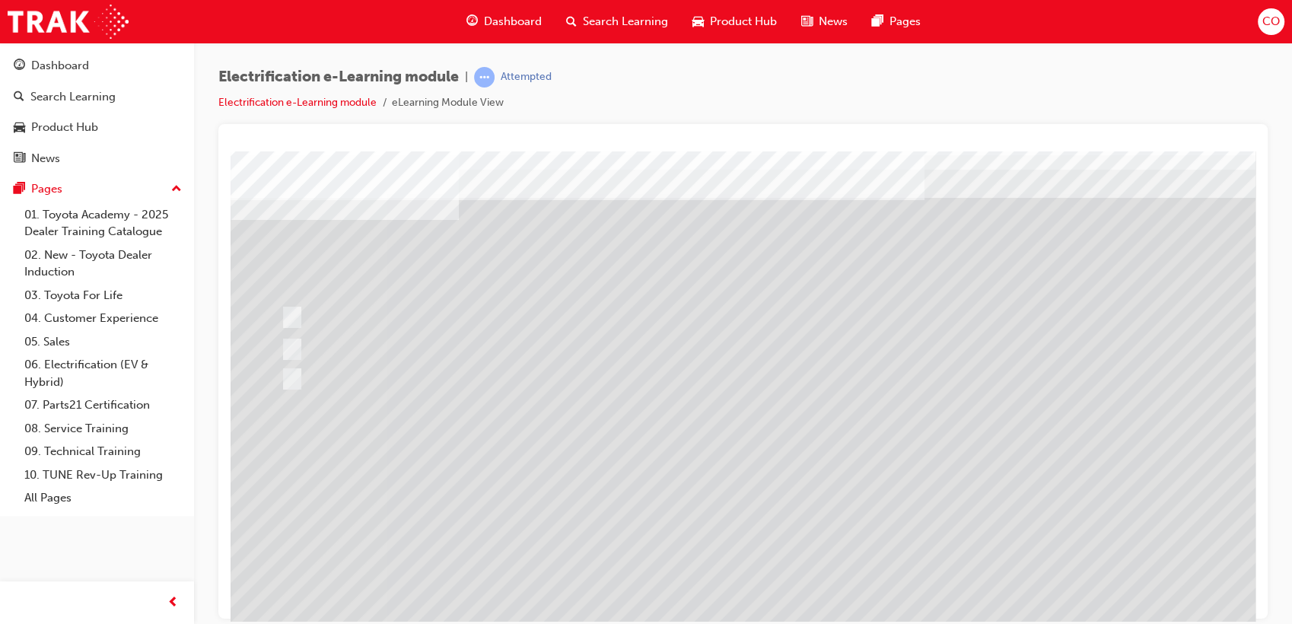
scroll to position [84, 0]
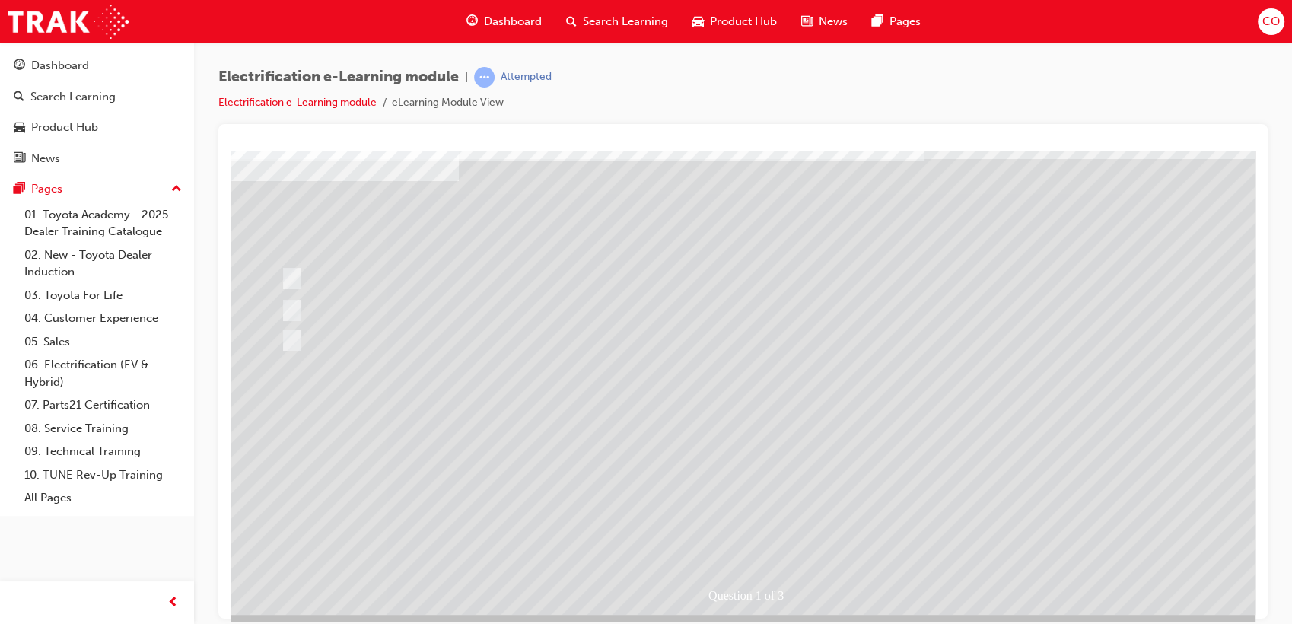
click at [1034, 533] on div at bounding box center [748, 340] width 1035 height 548
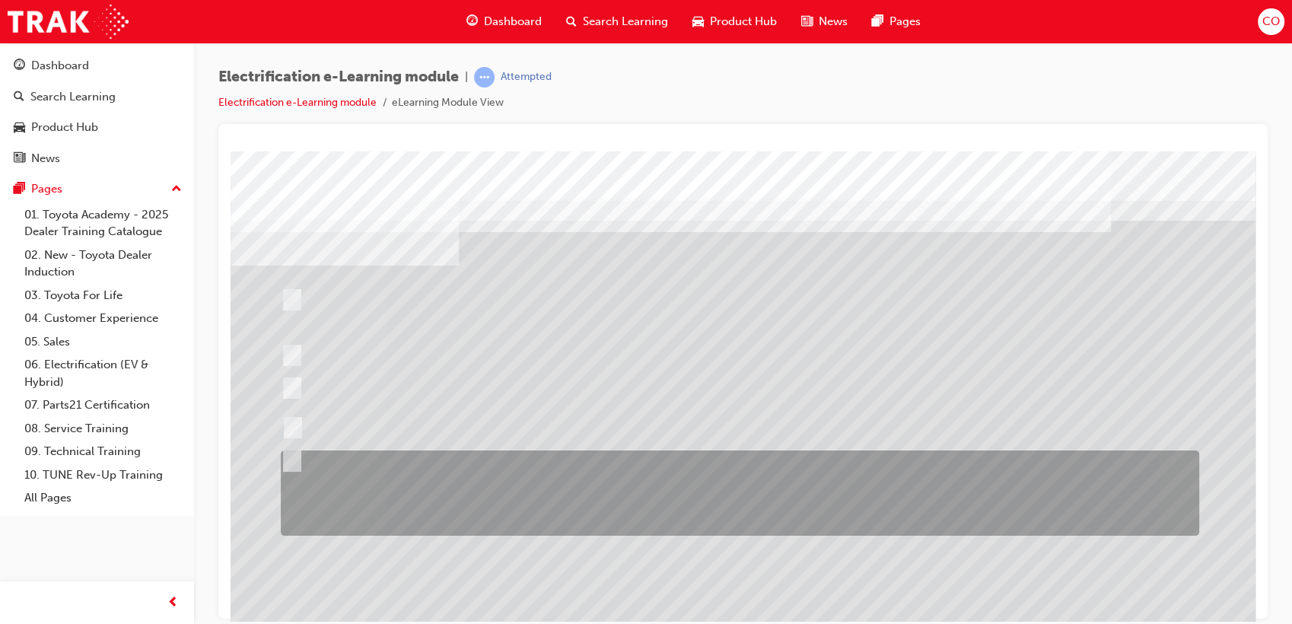
click at [881, 505] on div at bounding box center [736, 492] width 918 height 85
checkbox input "true"
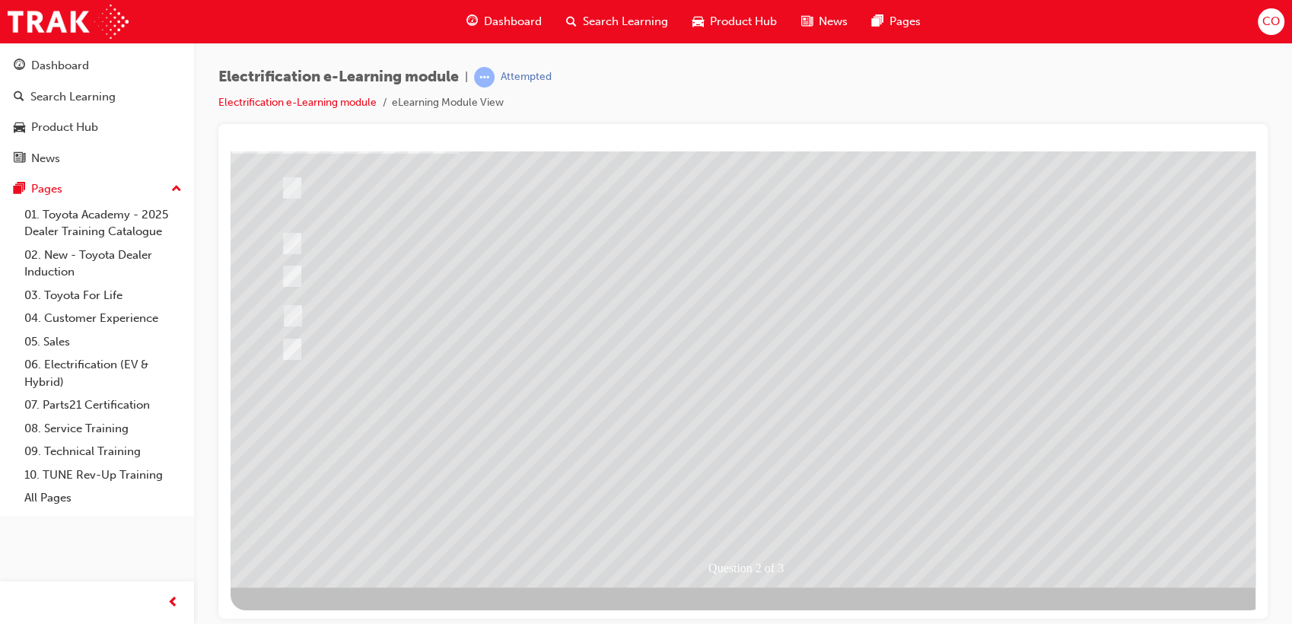
scroll to position [113, 0]
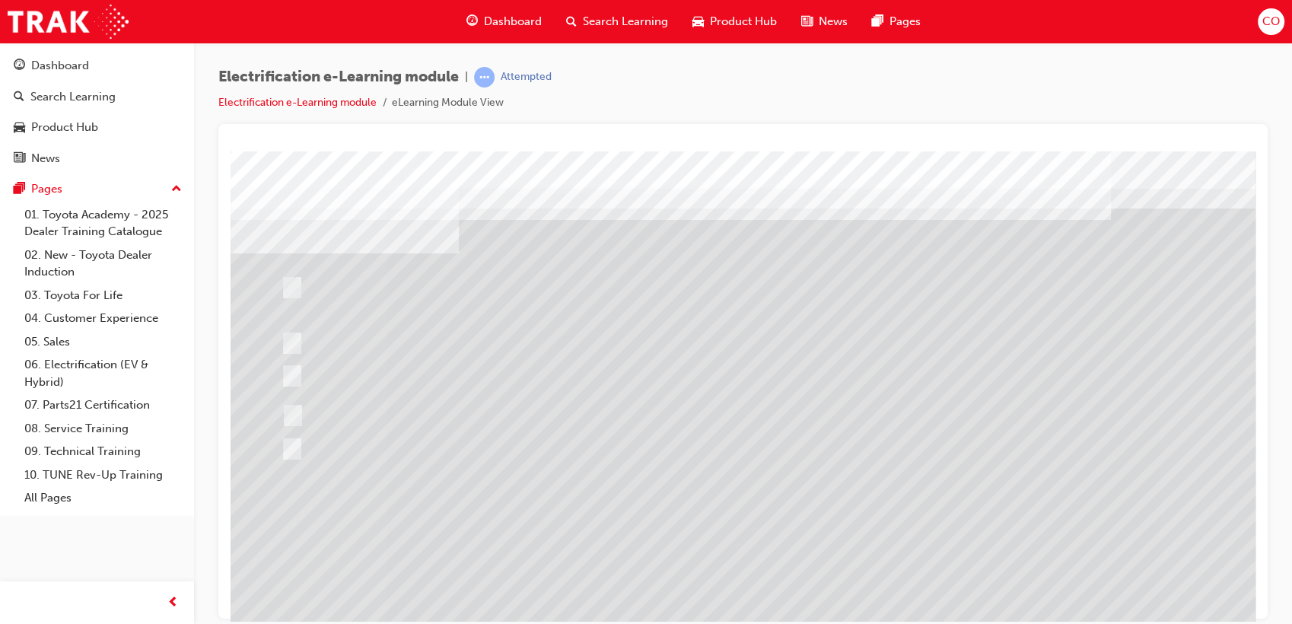
scroll to position [0, 0]
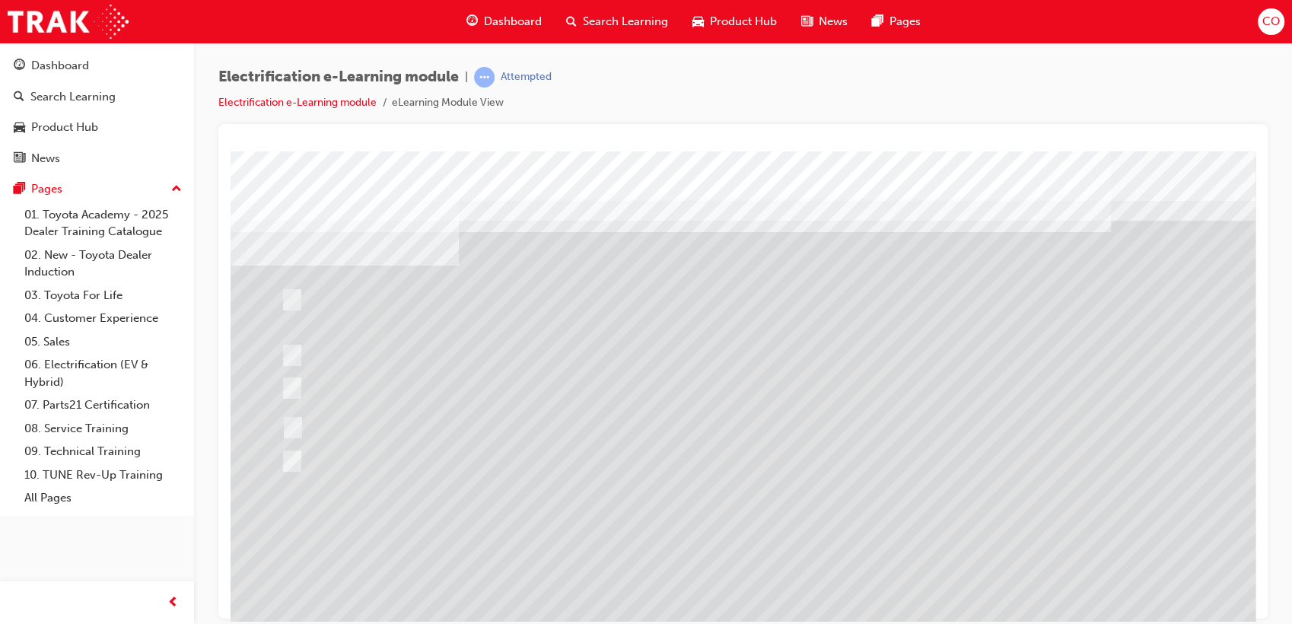
click at [422, 314] on div at bounding box center [748, 425] width 1035 height 548
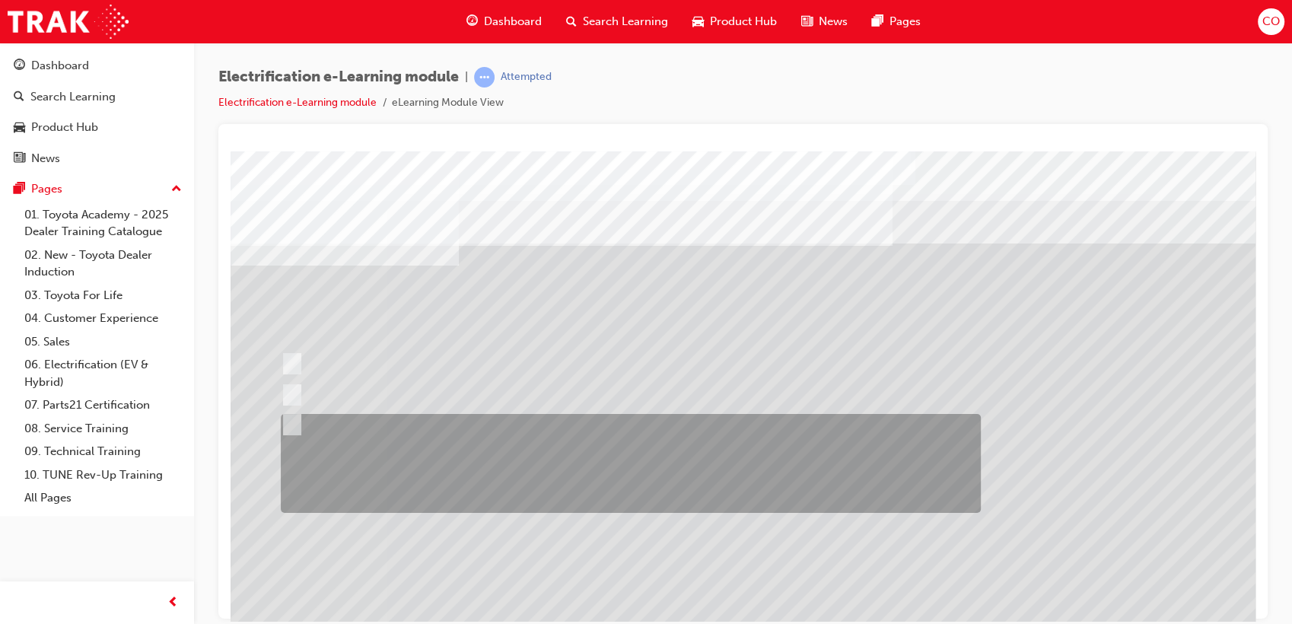
click at [571, 447] on div at bounding box center [627, 463] width 700 height 99
radio input "true"
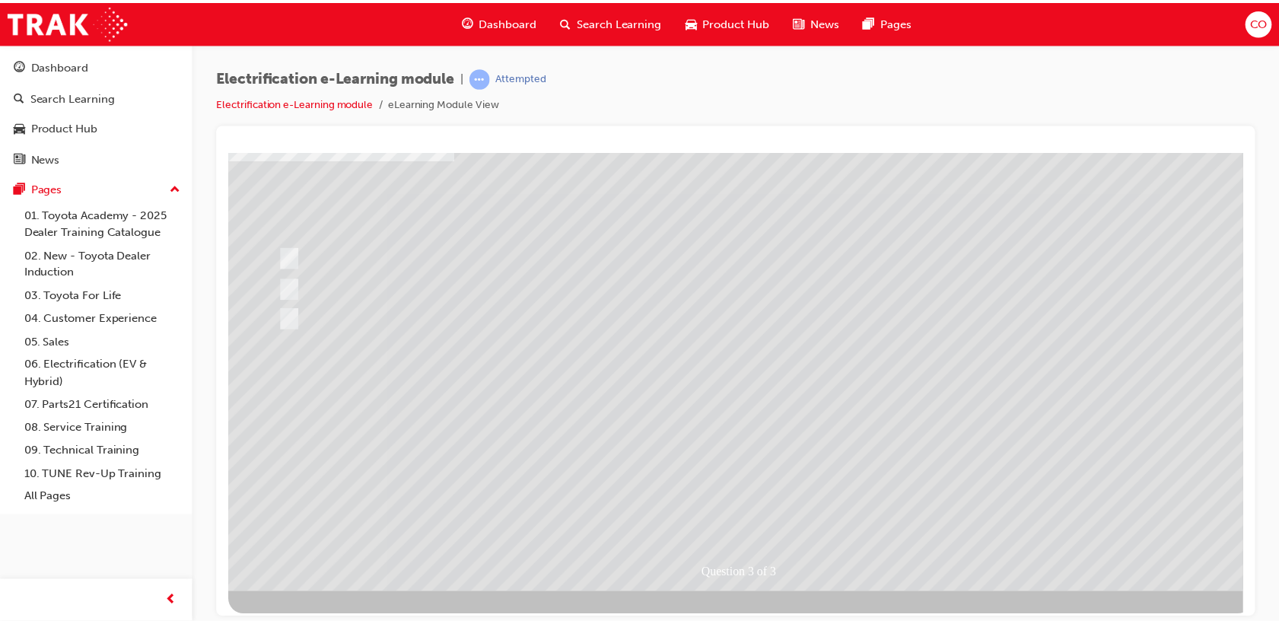
scroll to position [113, 0]
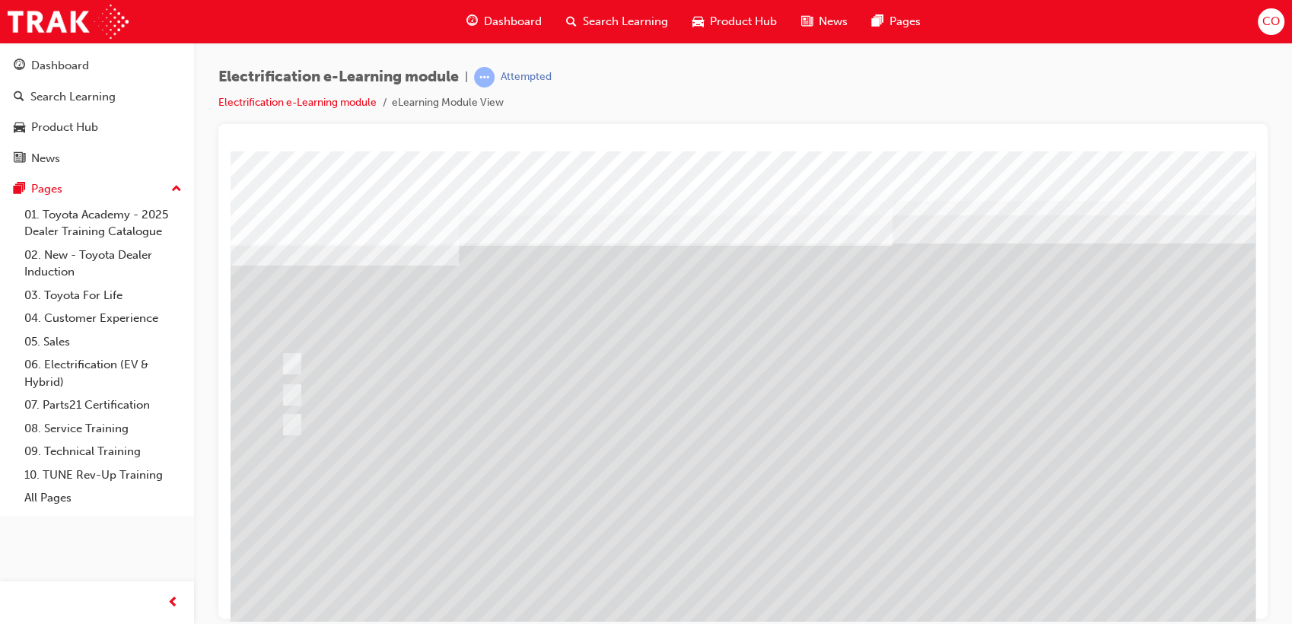
click at [1148, 444] on div at bounding box center [748, 425] width 1035 height 548
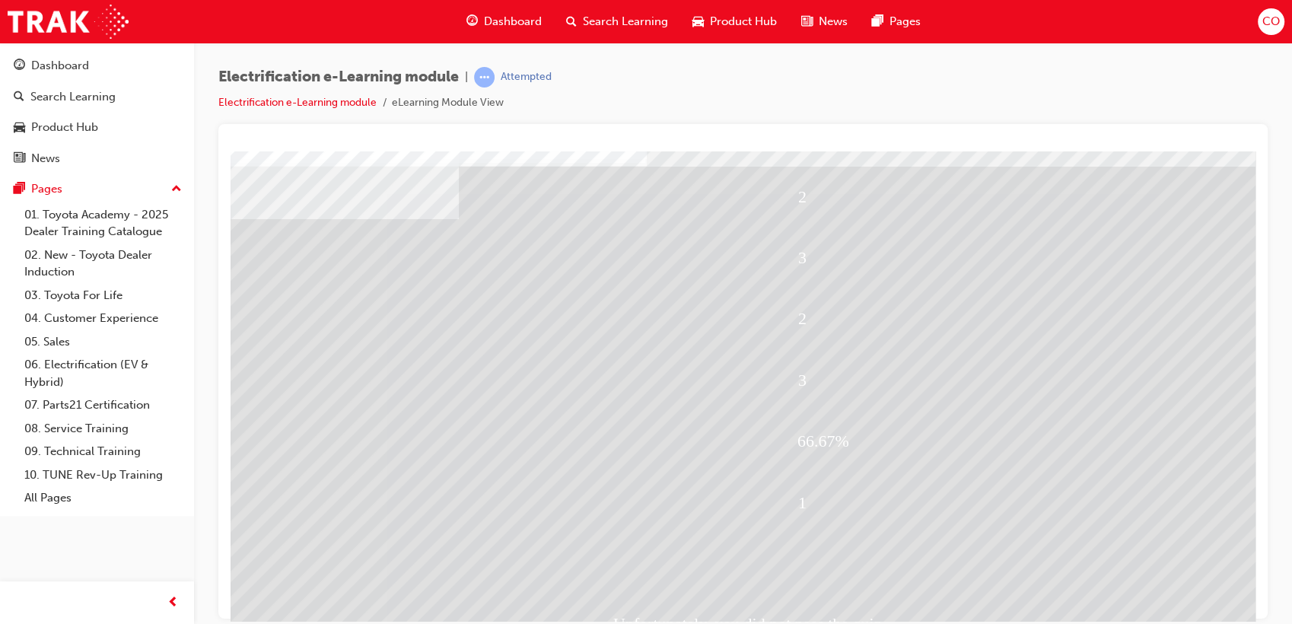
scroll to position [84, 0]
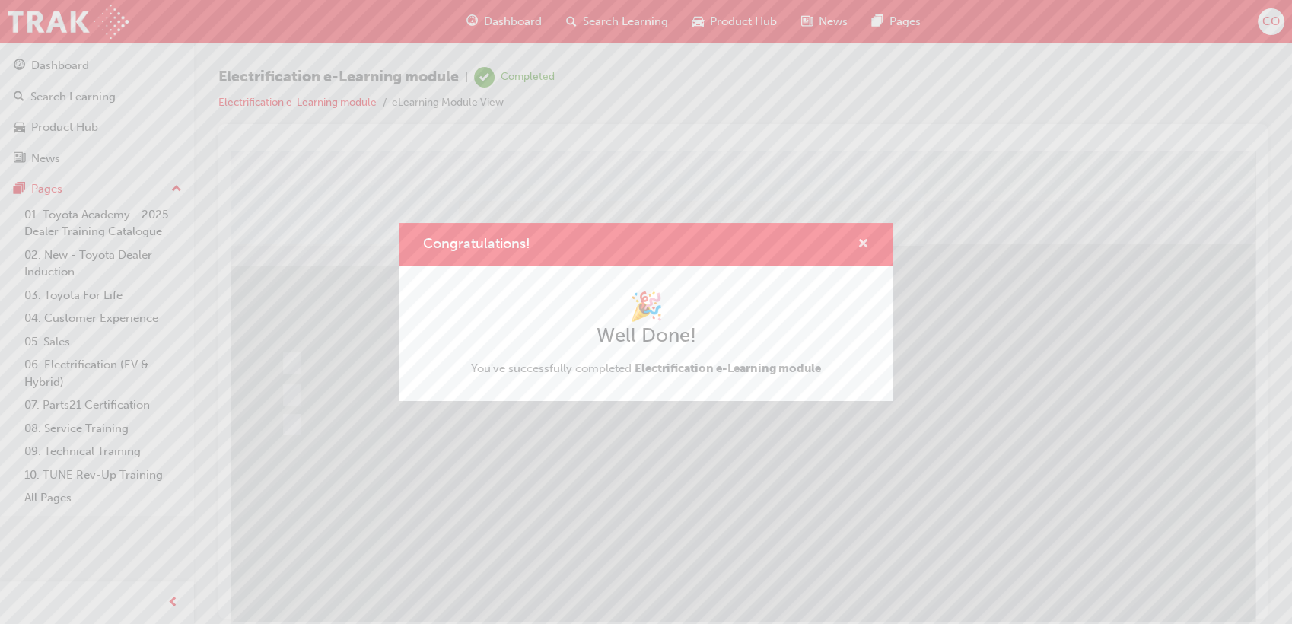
click at [864, 241] on span "cross-icon" at bounding box center [863, 245] width 11 height 14
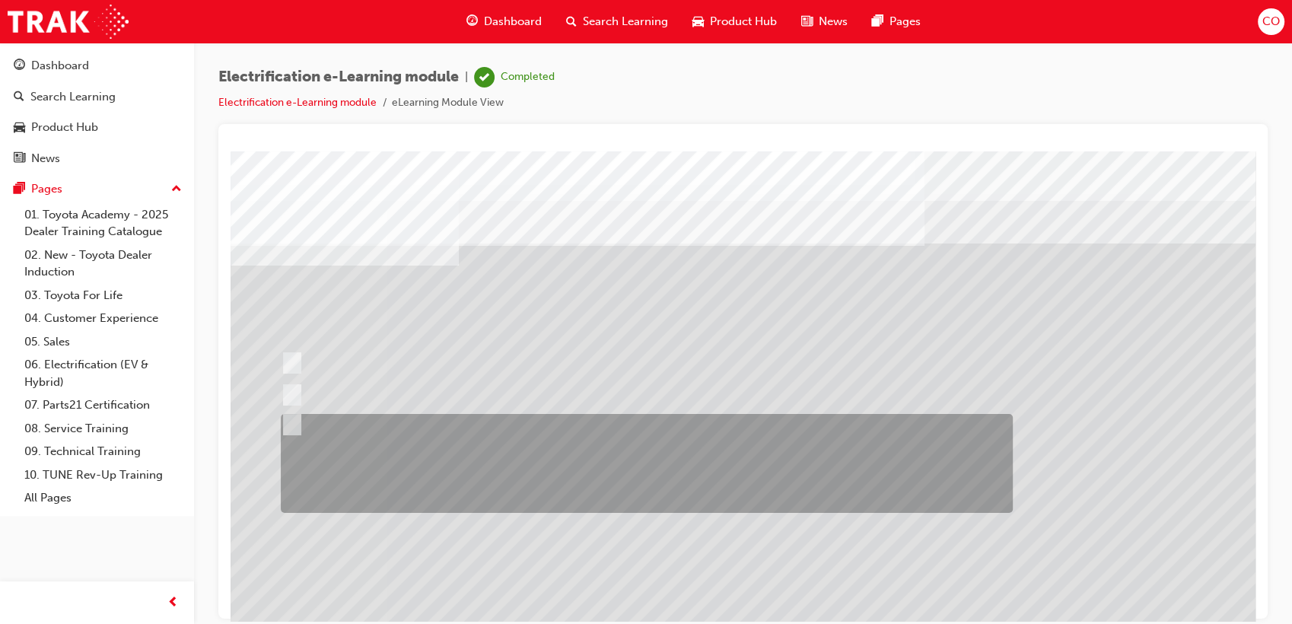
click at [492, 448] on div at bounding box center [643, 463] width 732 height 99
radio input "true"
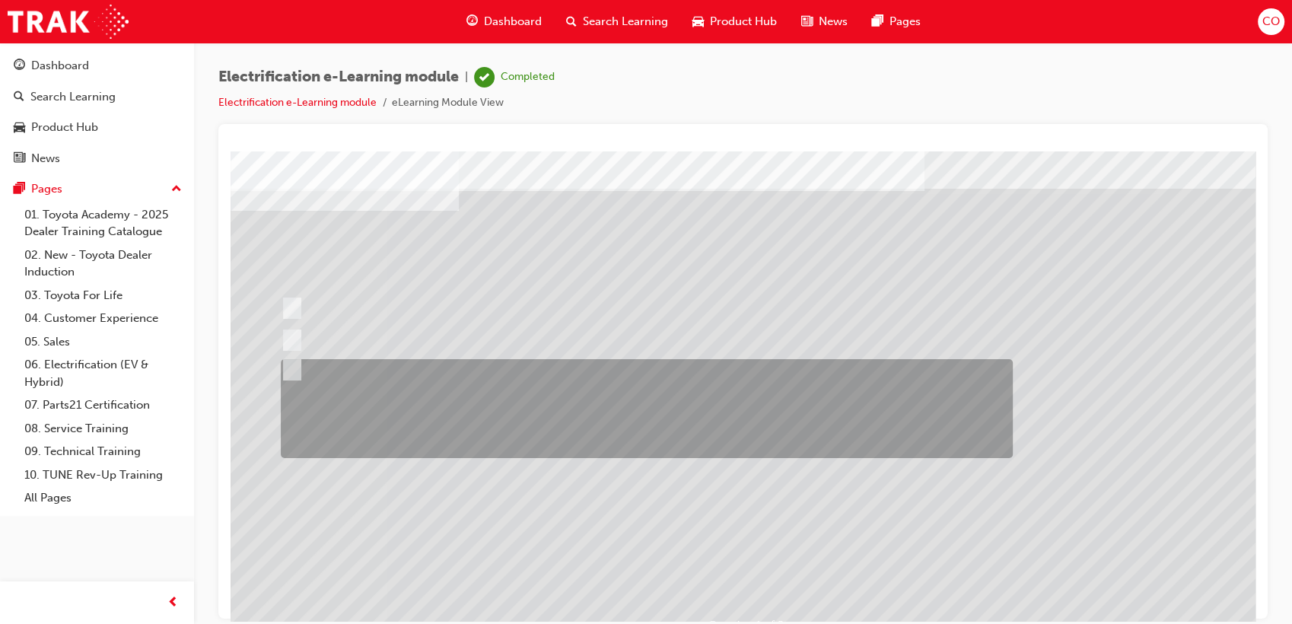
scroll to position [113, 0]
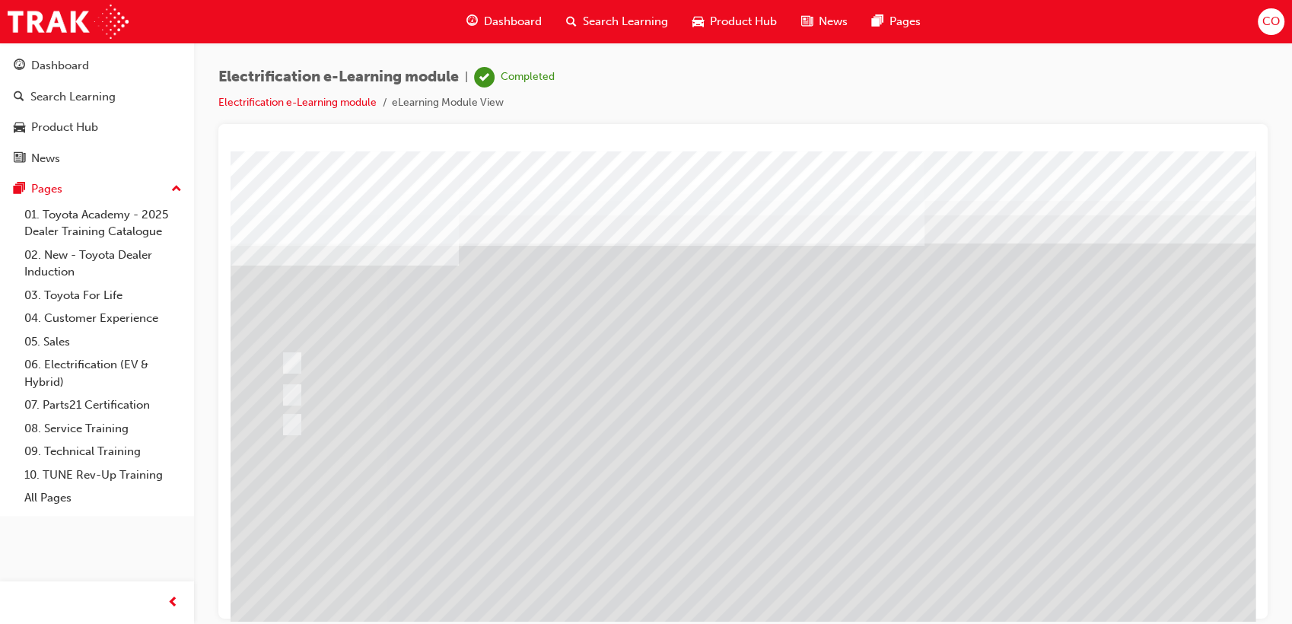
click at [517, 447] on div at bounding box center [748, 425] width 1035 height 548
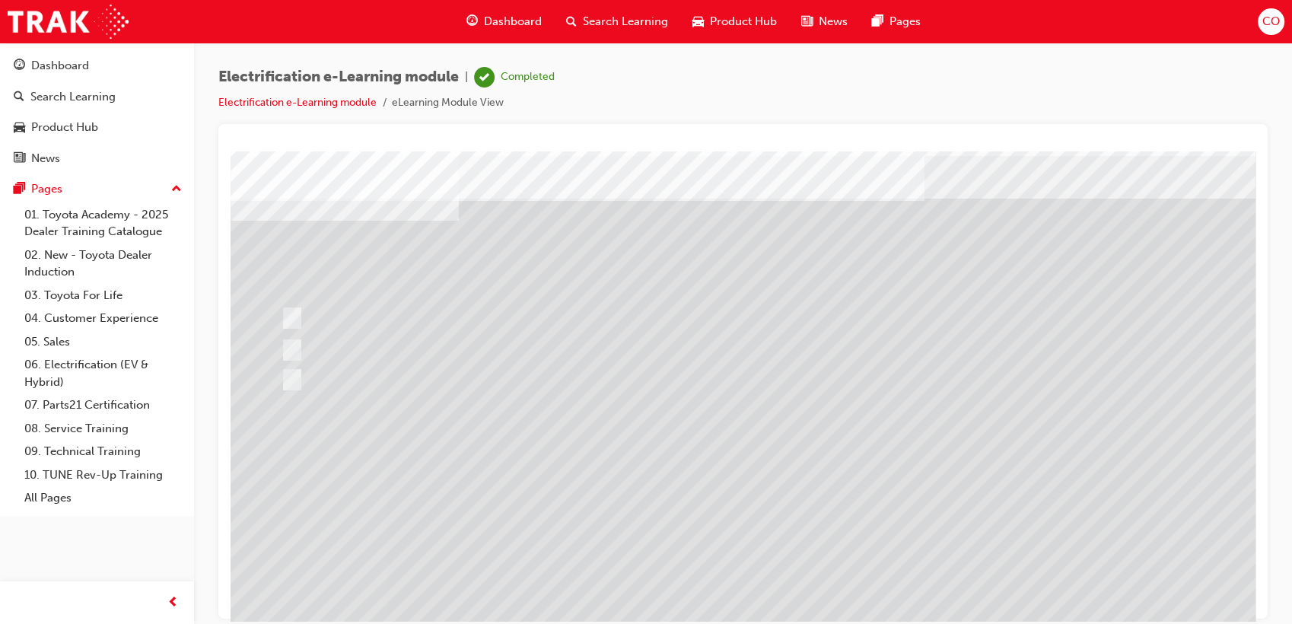
scroll to position [113, 0]
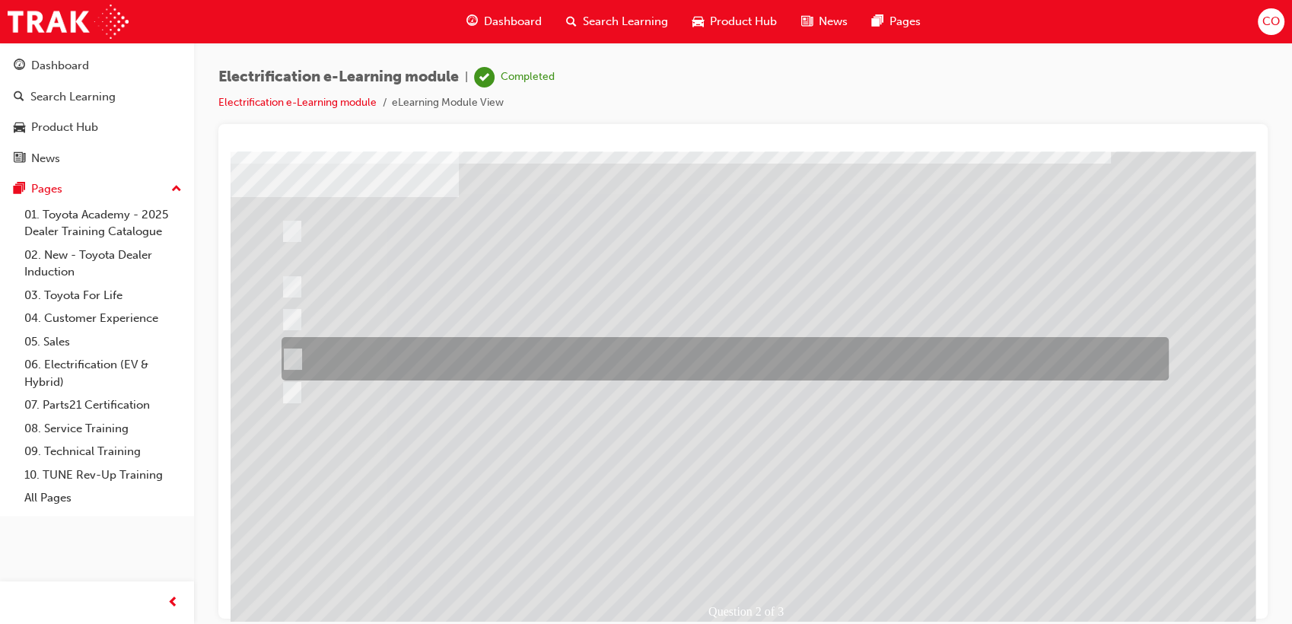
scroll to position [0, 0]
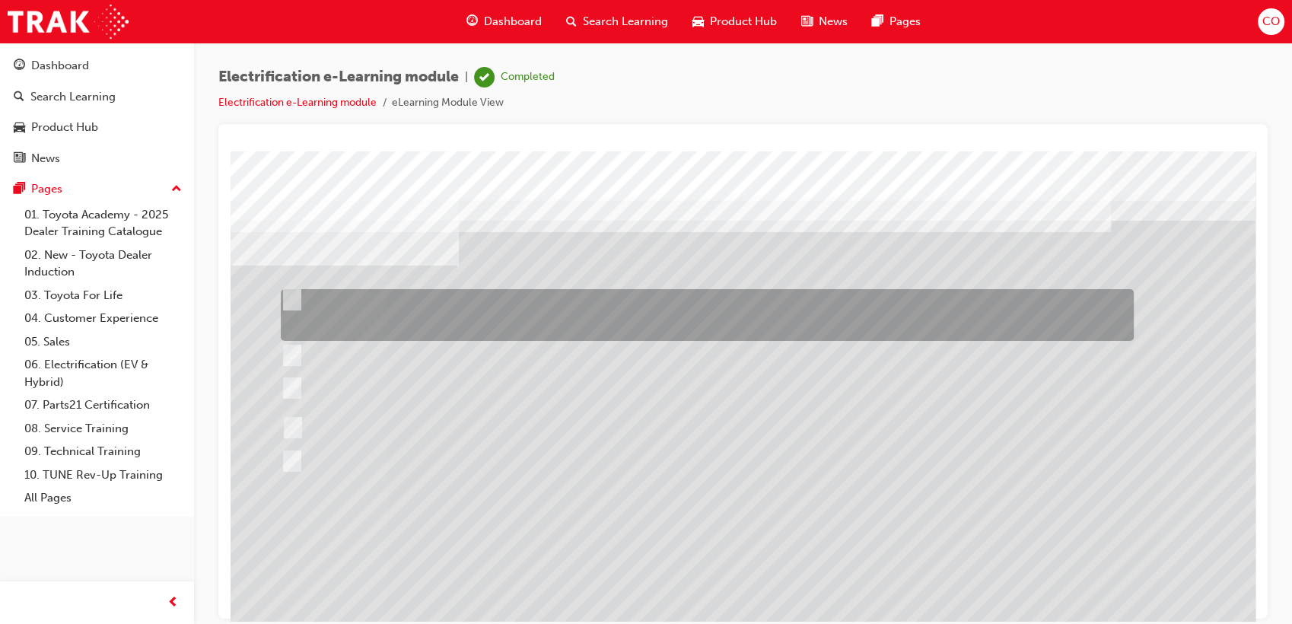
click at [622, 323] on div at bounding box center [703, 315] width 853 height 52
checkbox input "true"
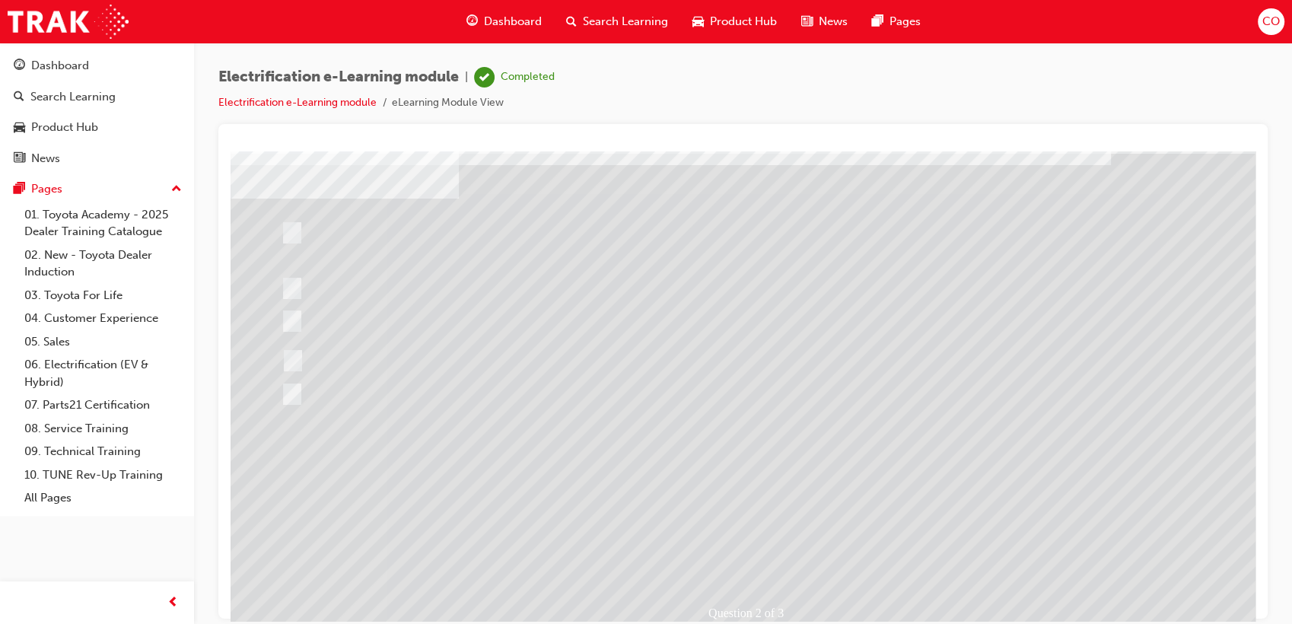
scroll to position [113, 0]
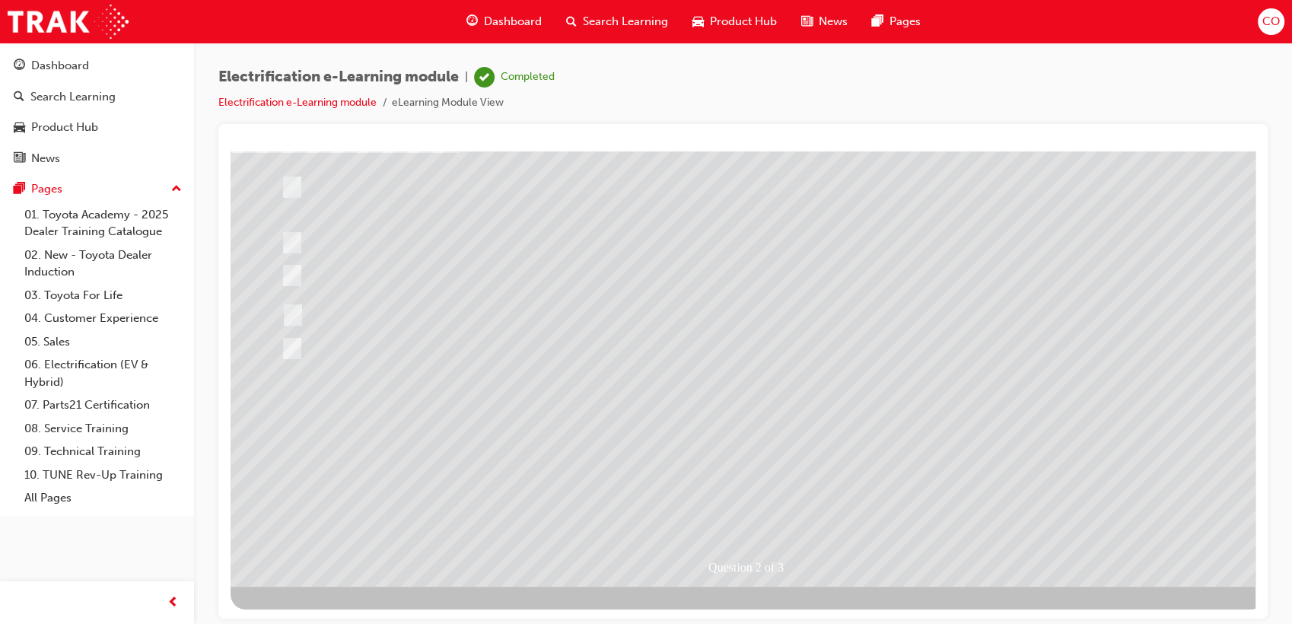
click at [778, 510] on div at bounding box center [748, 312] width 1035 height 548
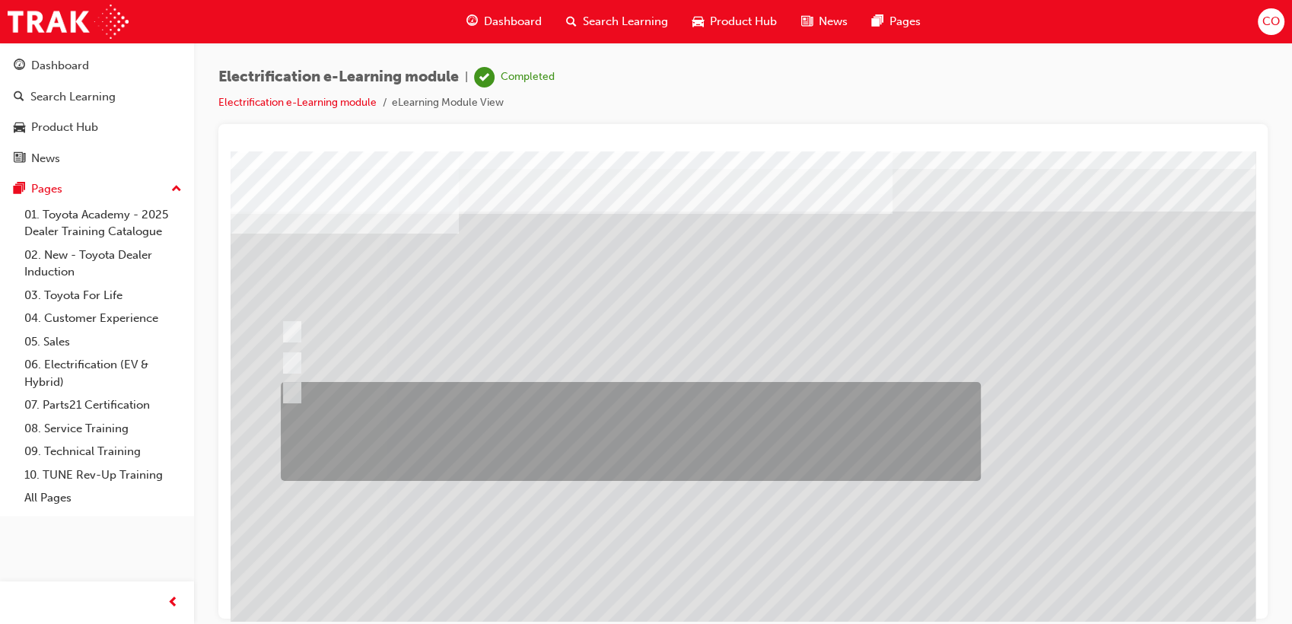
scroll to position [84, 0]
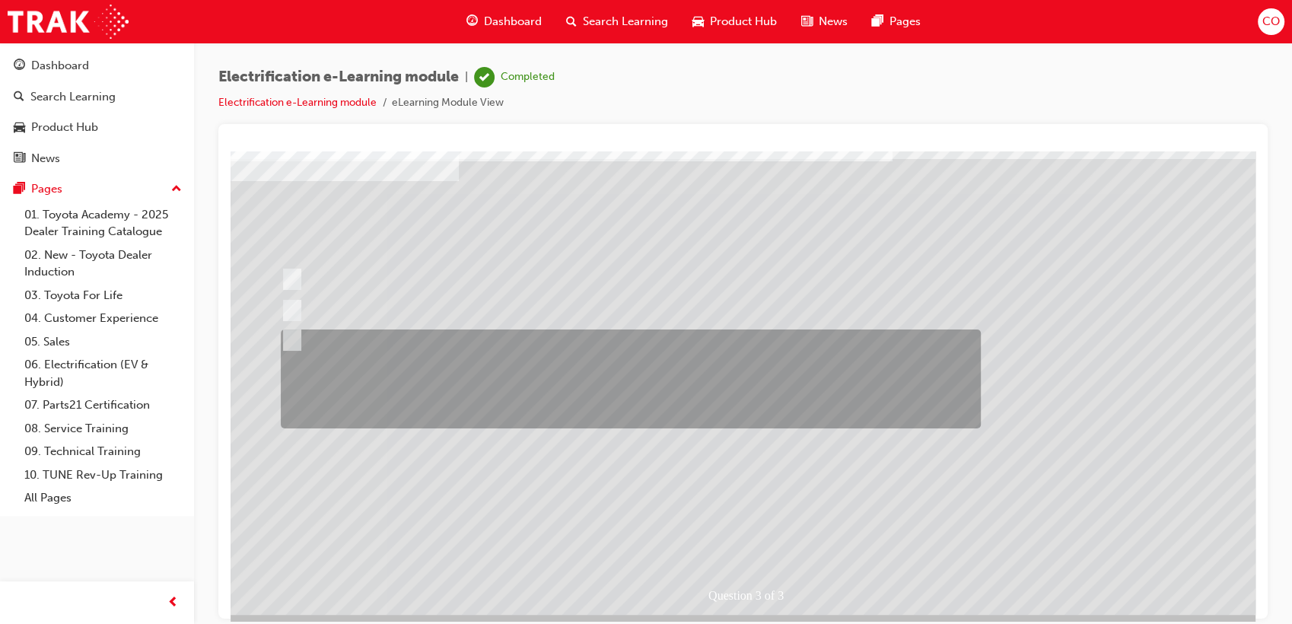
click at [416, 377] on div at bounding box center [627, 378] width 700 height 99
radio input "true"
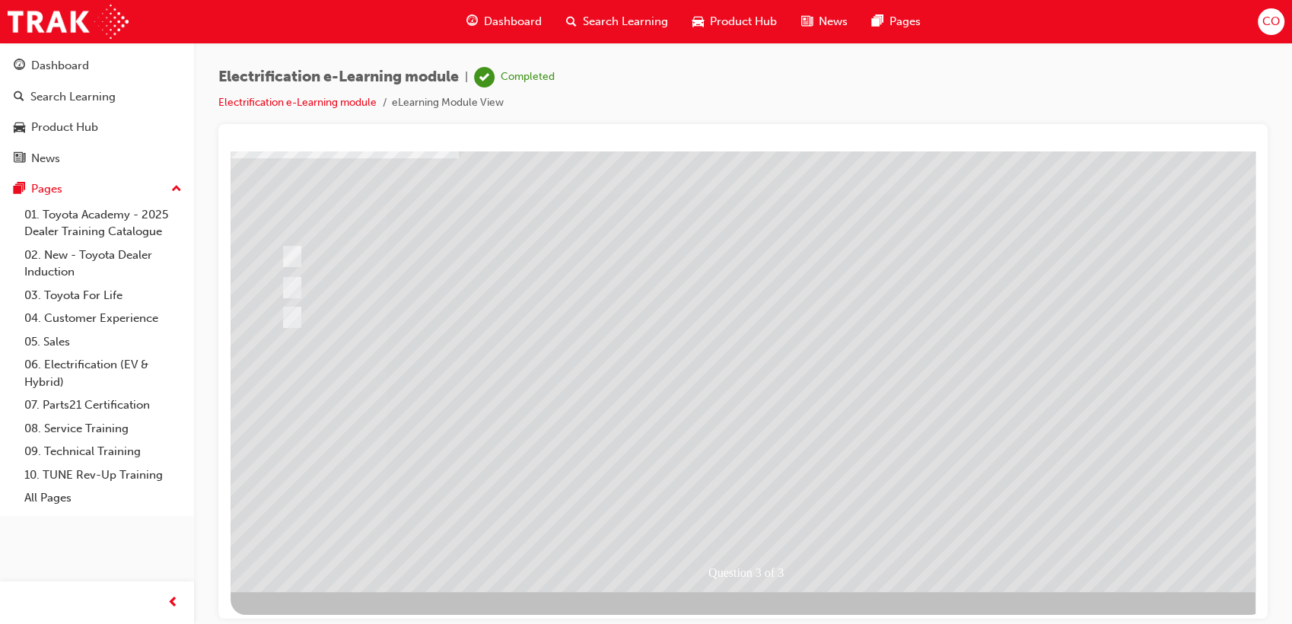
scroll to position [113, 0]
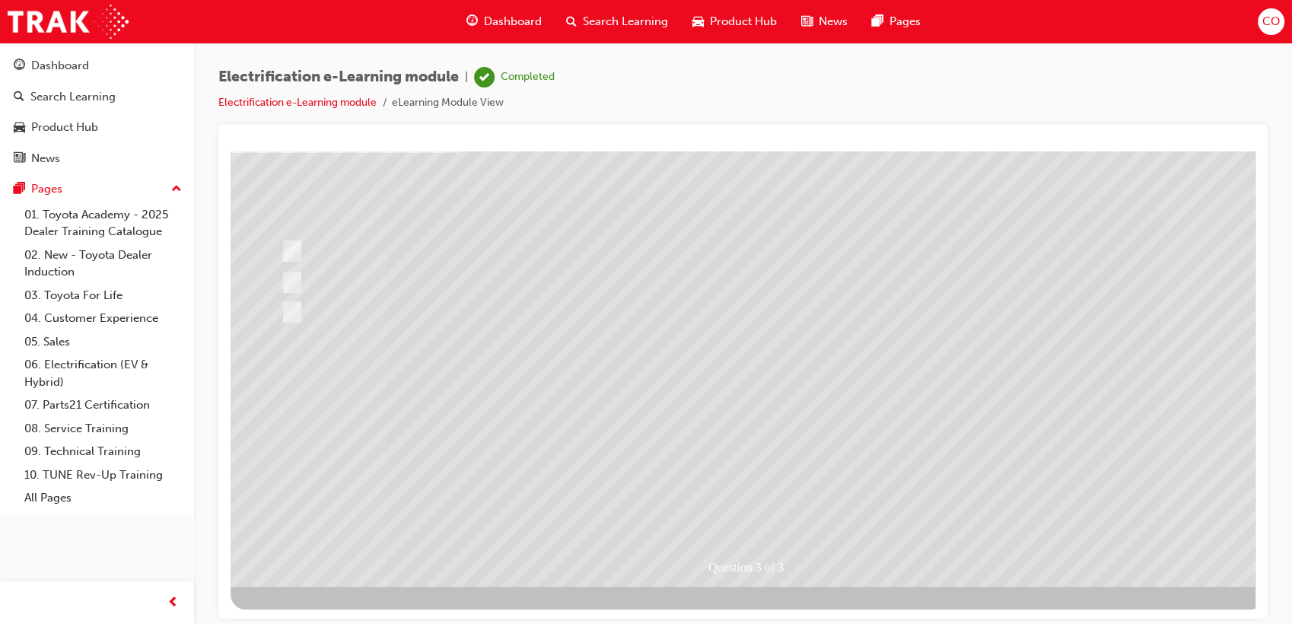
click at [953, 536] on div at bounding box center [748, 312] width 1035 height 548
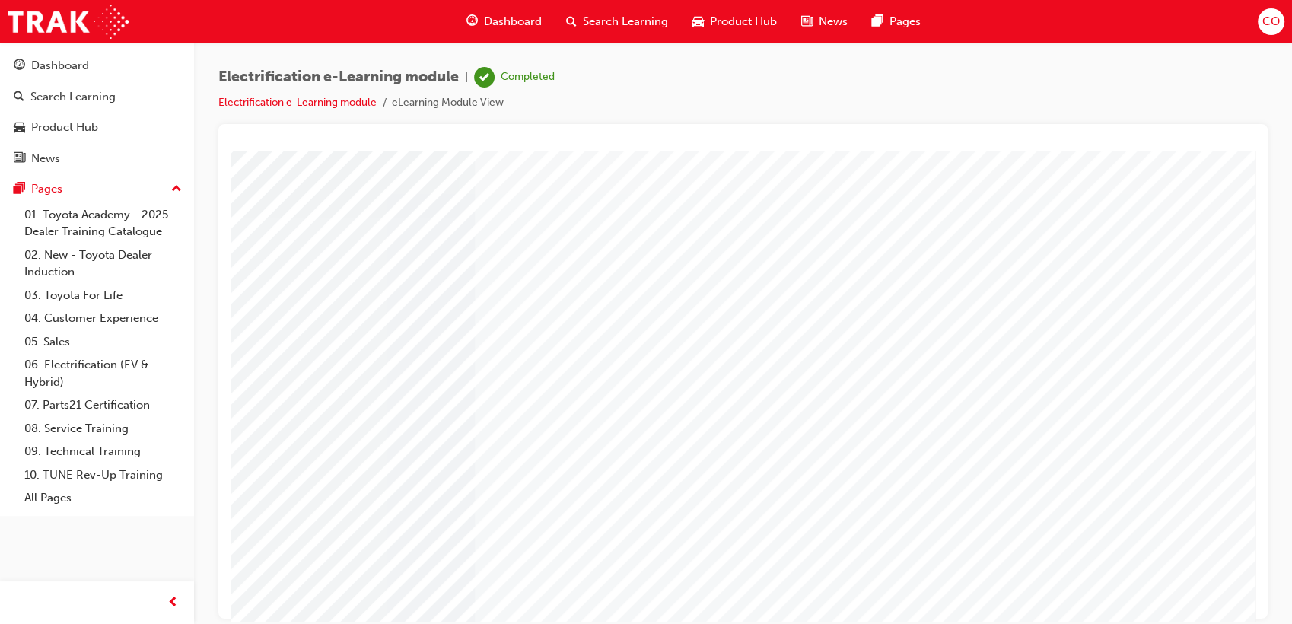
scroll to position [84, 0]
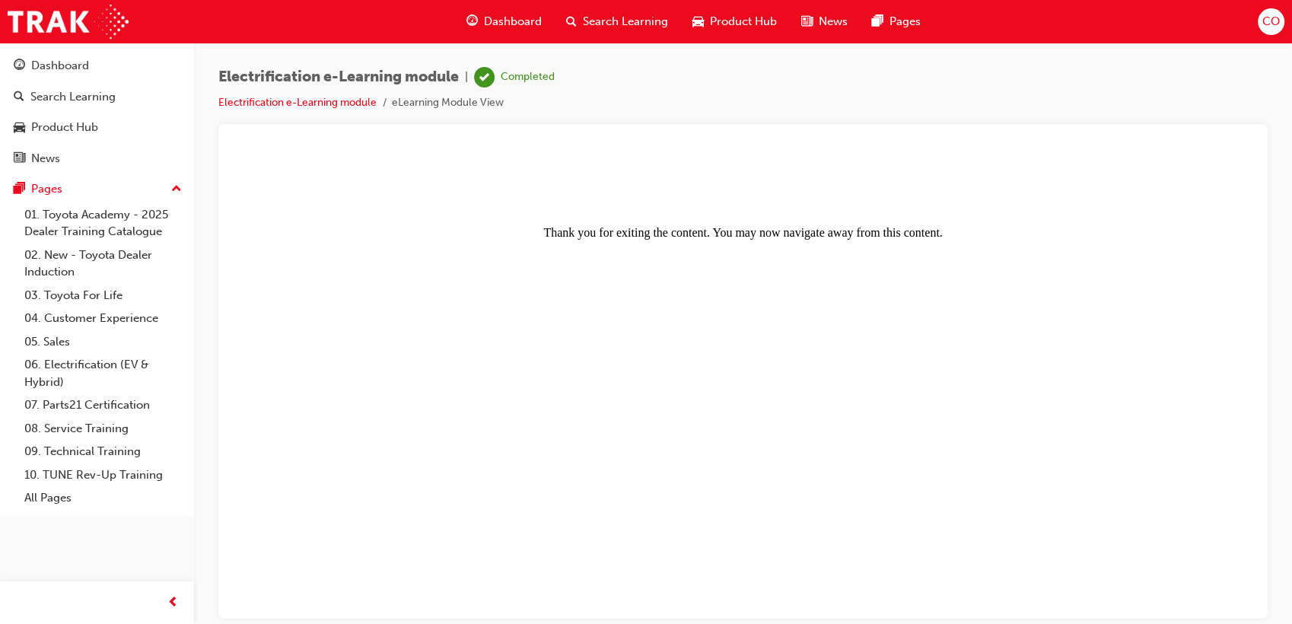
scroll to position [0, 0]
